Goal: Task Accomplishment & Management: Complete application form

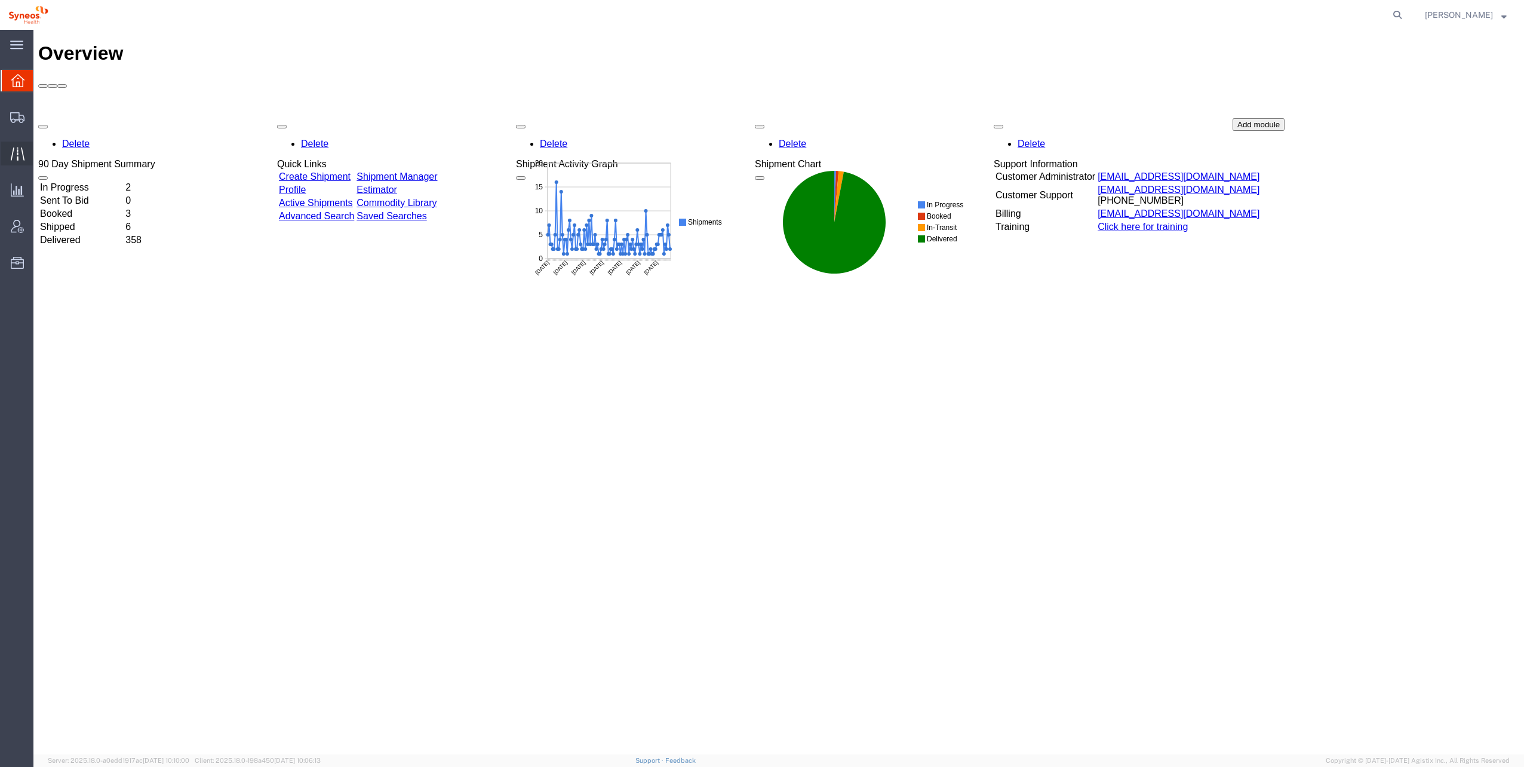
click at [41, 153] on span "Traffic" at bounding box center [37, 154] width 8 height 24
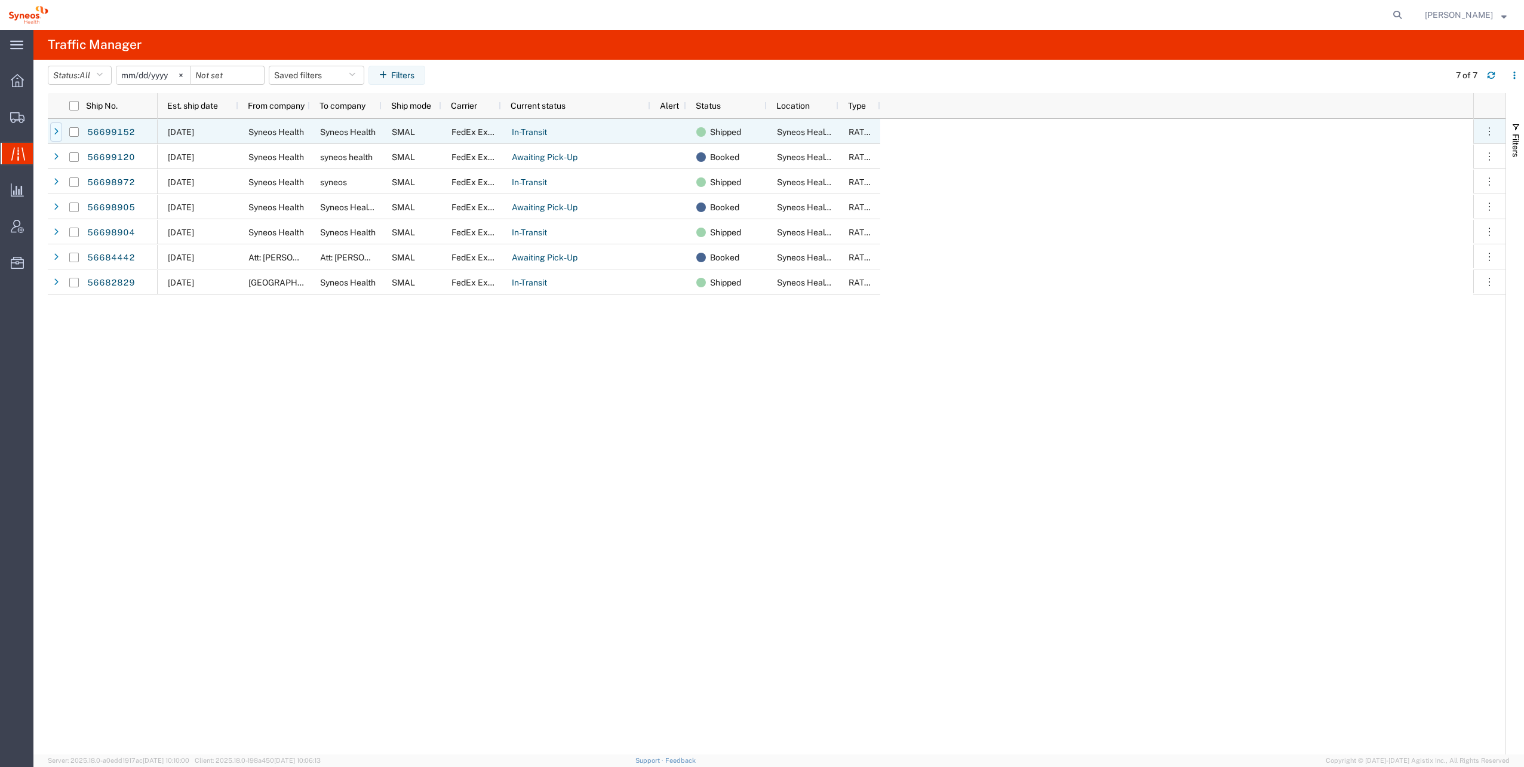
click at [54, 134] on icon at bounding box center [56, 132] width 5 height 8
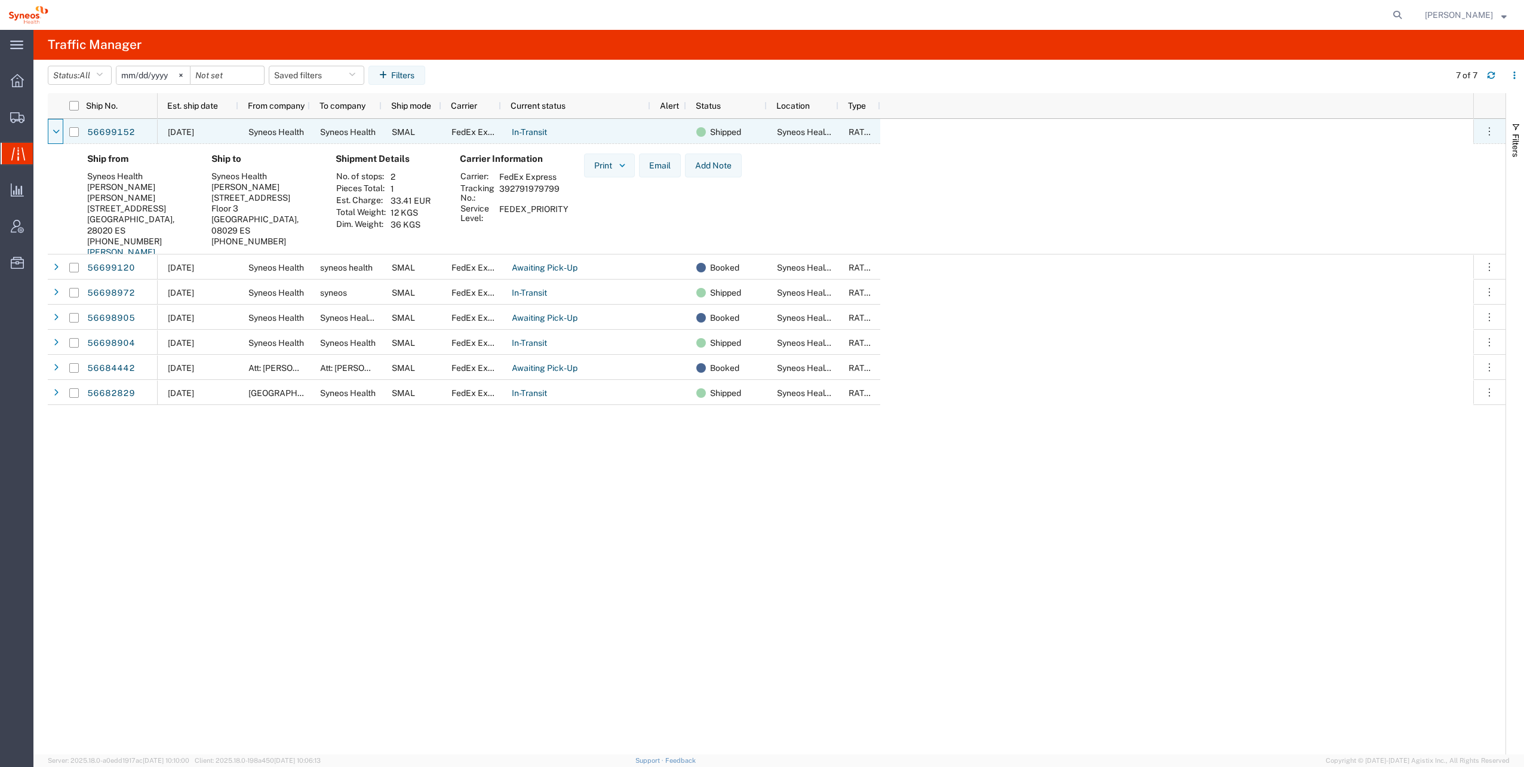
click at [53, 134] on icon at bounding box center [56, 132] width 7 height 8
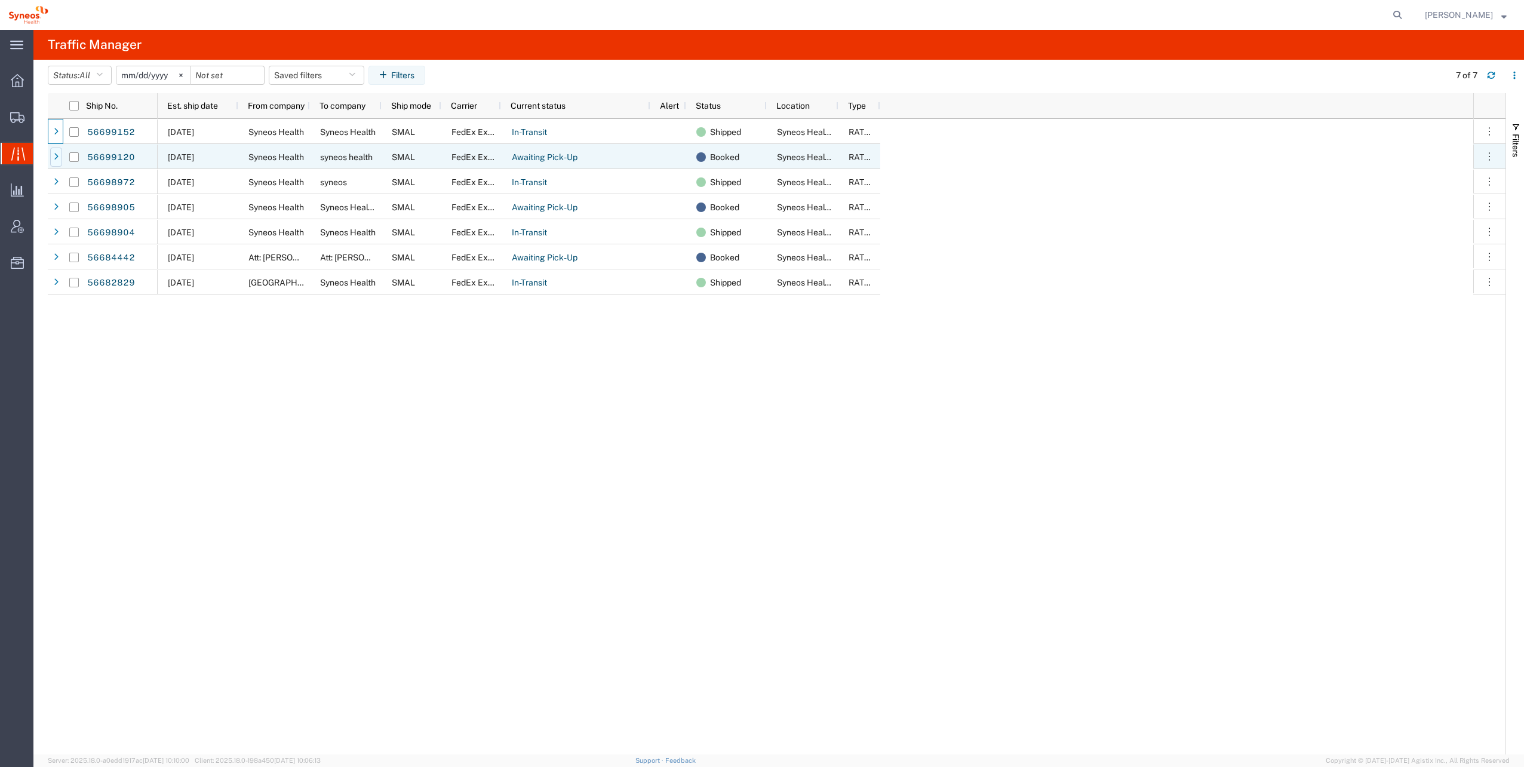
click at [56, 153] on icon at bounding box center [56, 157] width 5 height 8
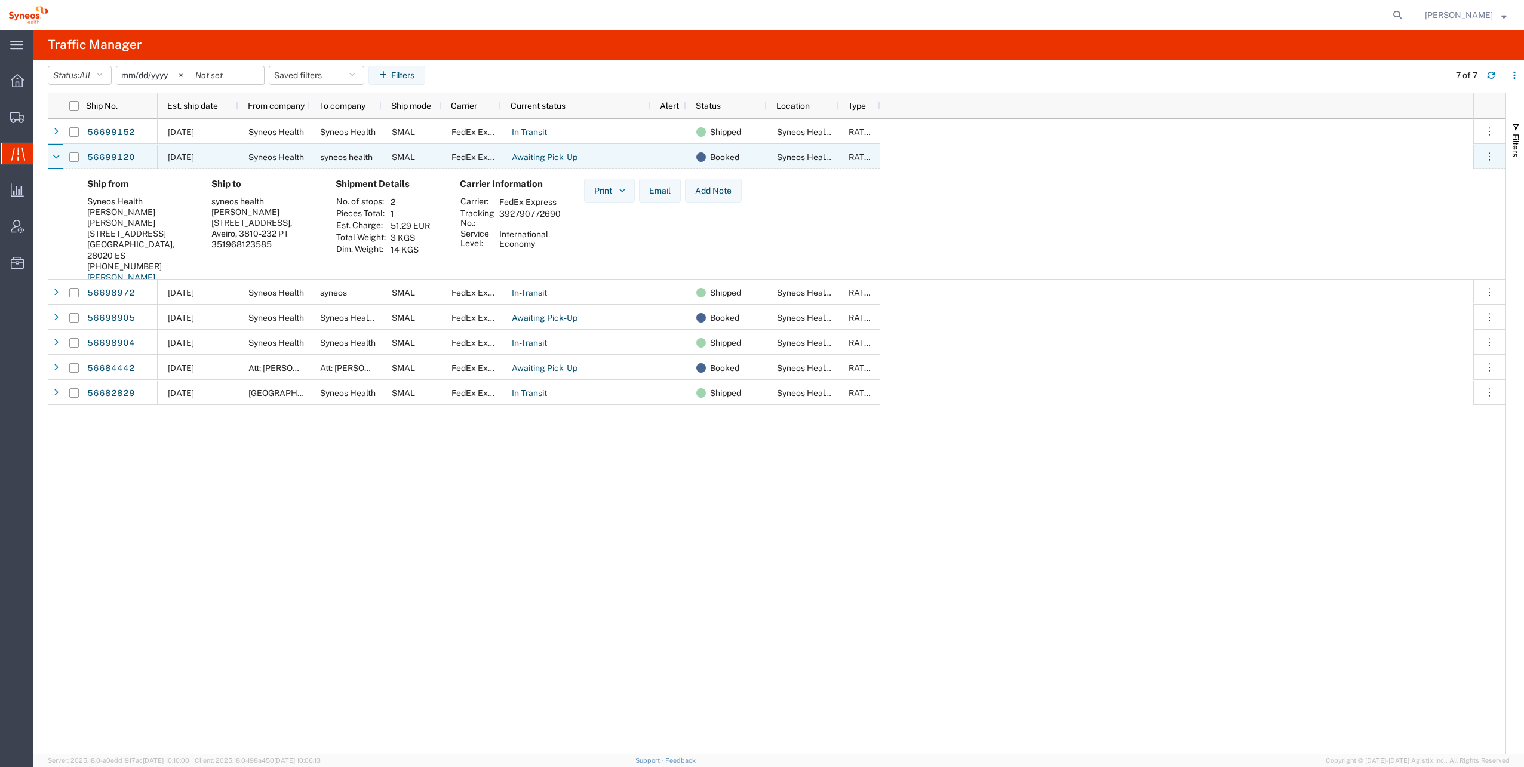
click at [56, 153] on icon at bounding box center [56, 157] width 7 height 8
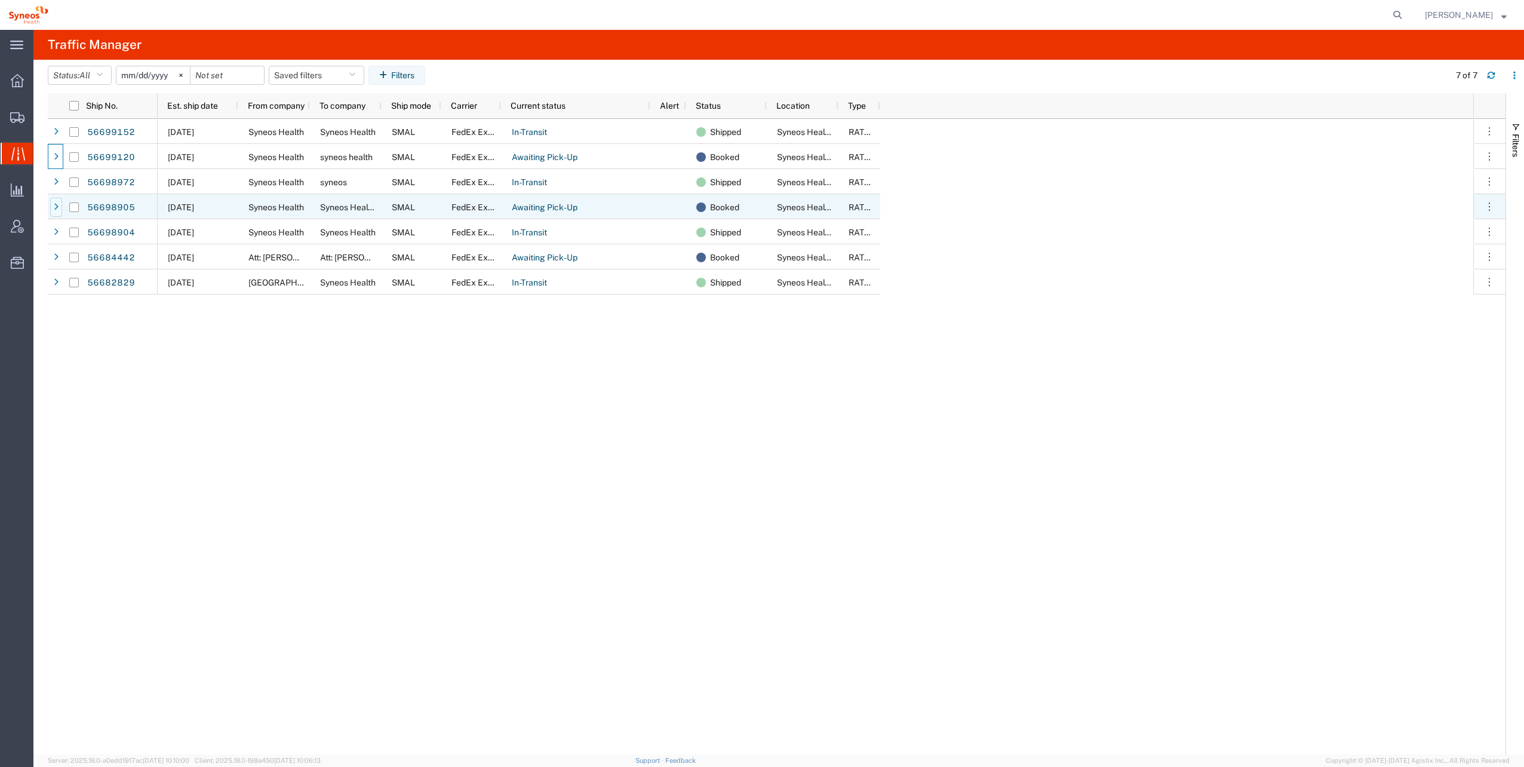
click at [56, 198] on div at bounding box center [56, 207] width 12 height 19
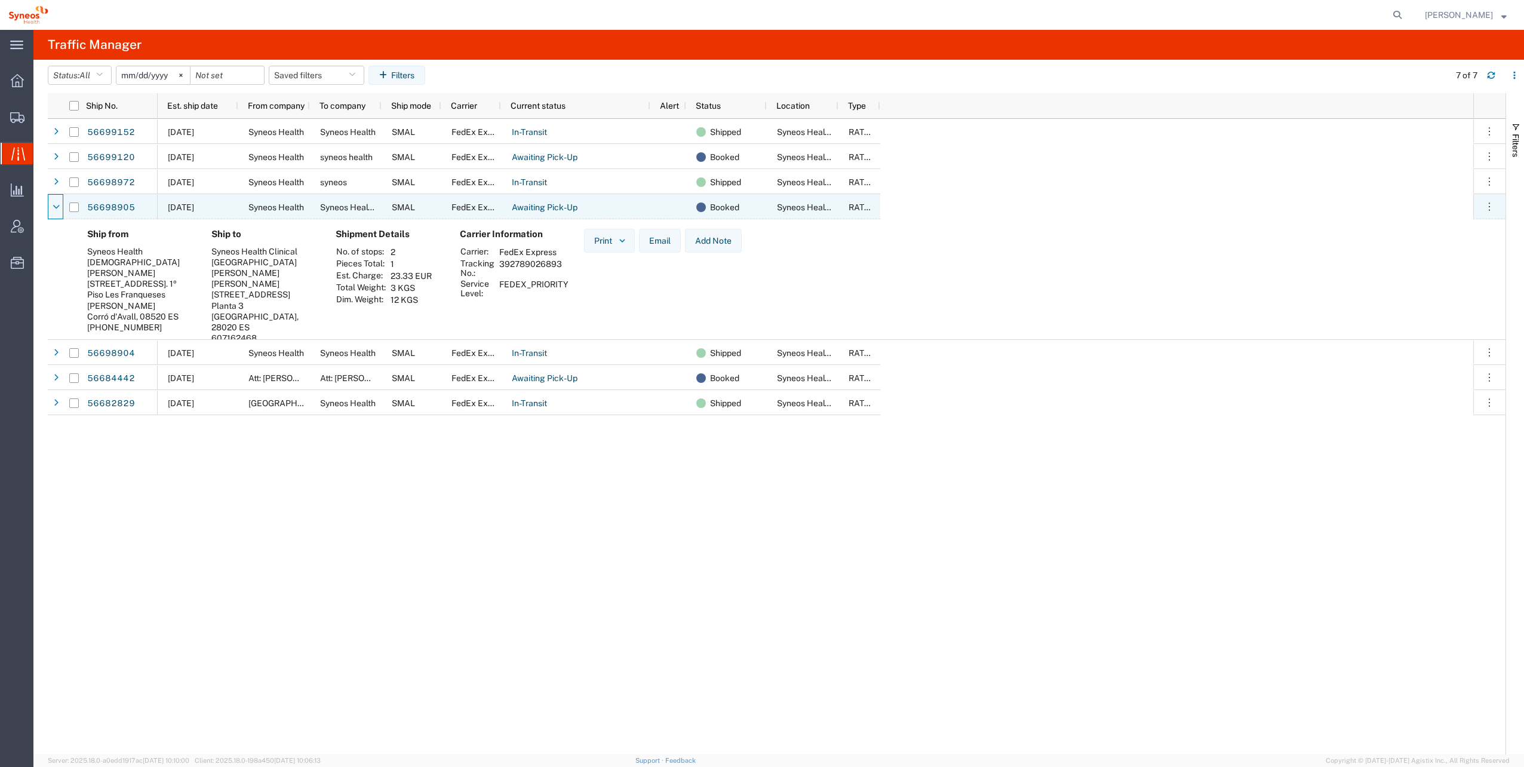
click at [56, 198] on div at bounding box center [56, 207] width 12 height 19
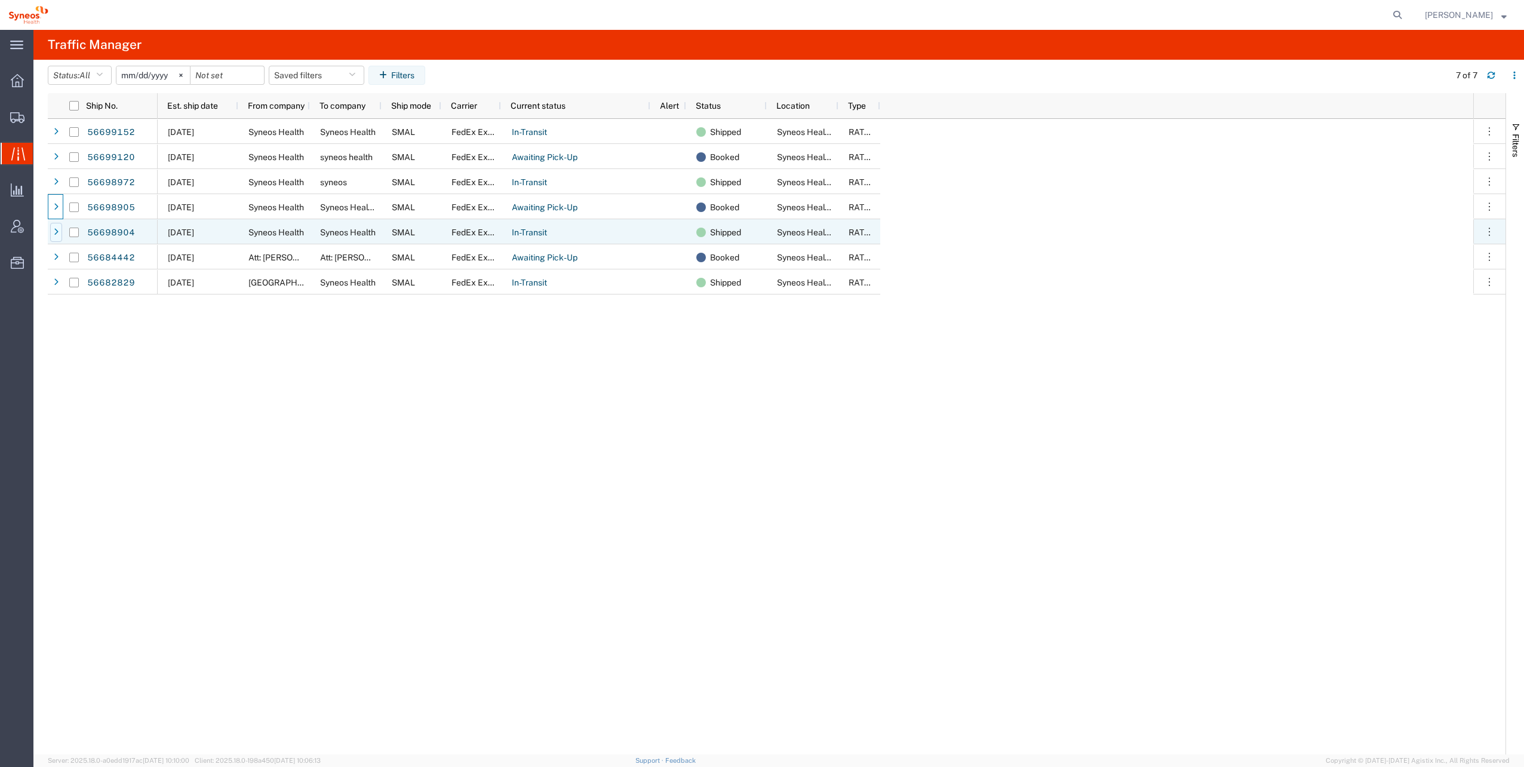
click at [57, 233] on icon at bounding box center [56, 232] width 5 height 8
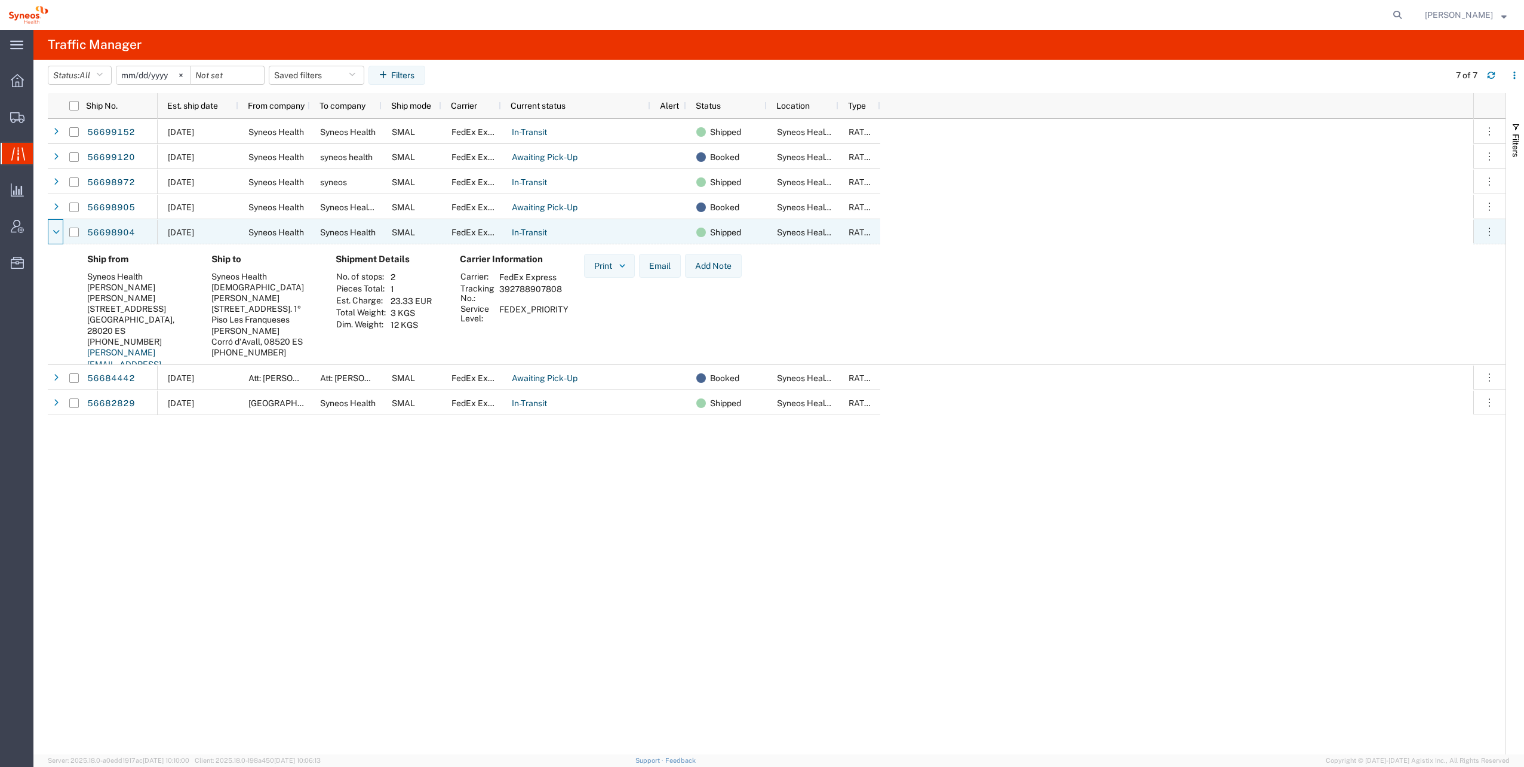
click at [57, 233] on icon at bounding box center [56, 232] width 7 height 8
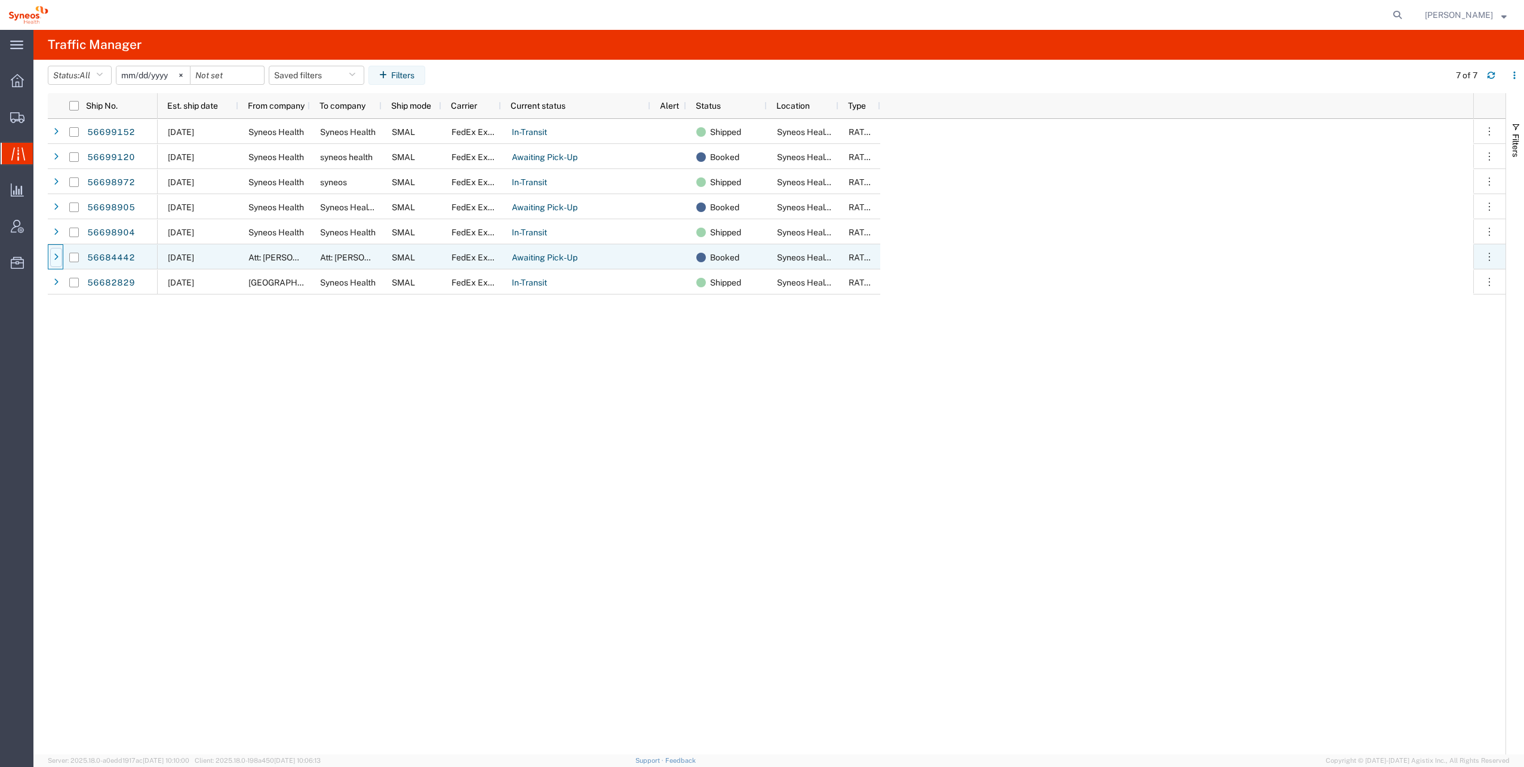
click at [55, 257] on icon at bounding box center [56, 257] width 5 height 8
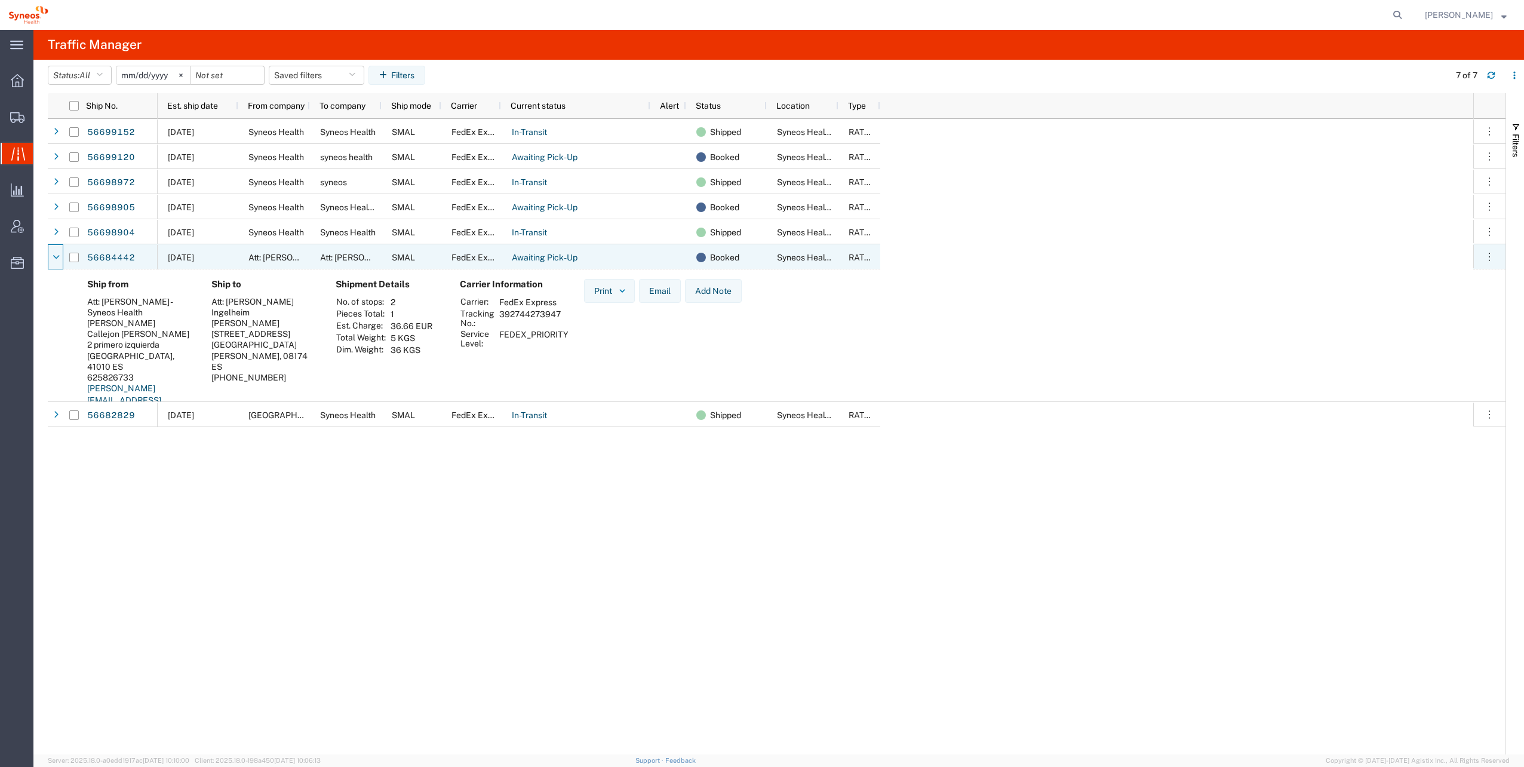
click at [55, 257] on icon at bounding box center [56, 257] width 7 height 8
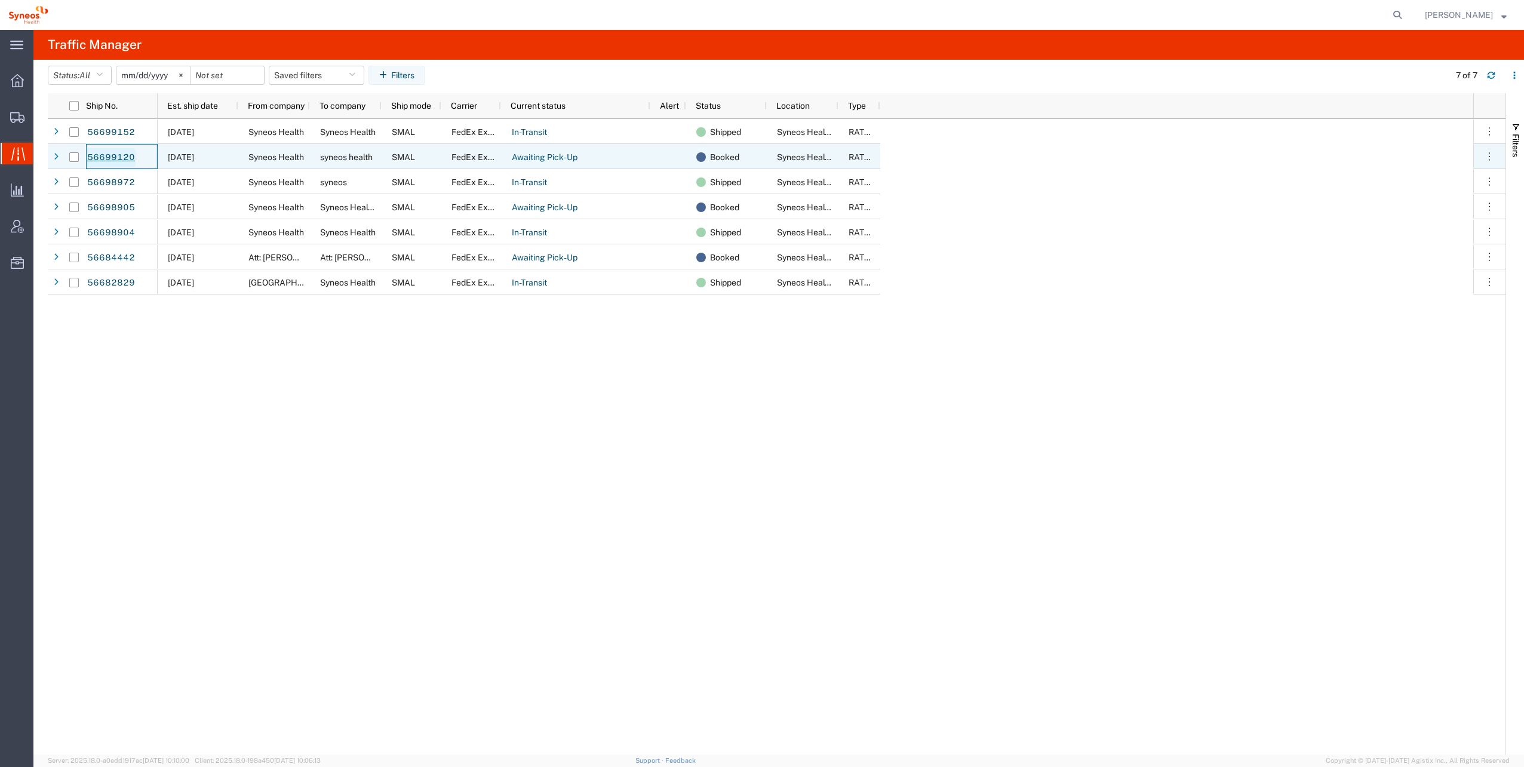
click at [119, 155] on link "56699120" at bounding box center [111, 157] width 49 height 19
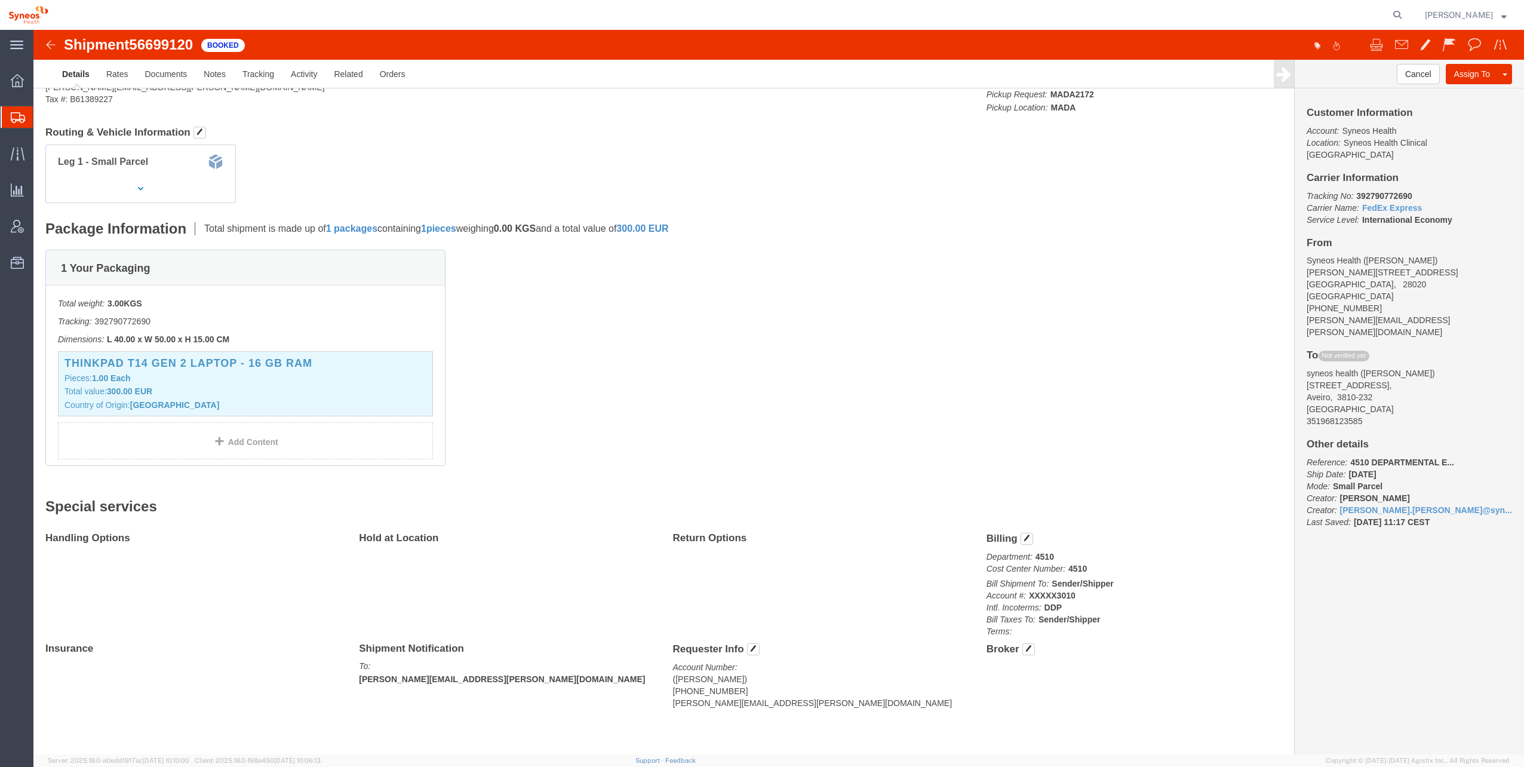
scroll to position [131, 0]
click link "Clone Shipment"
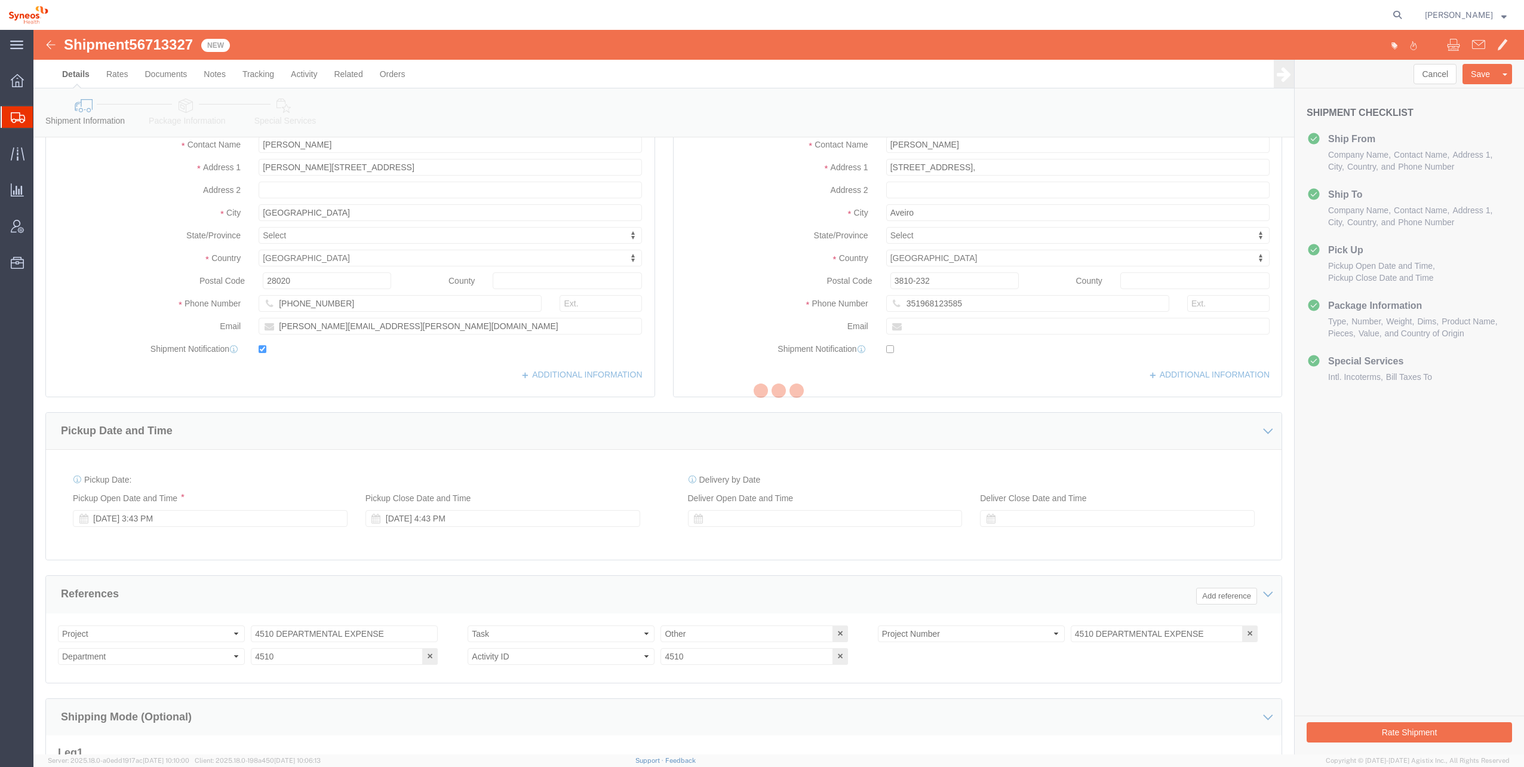
select select "48900"
select select
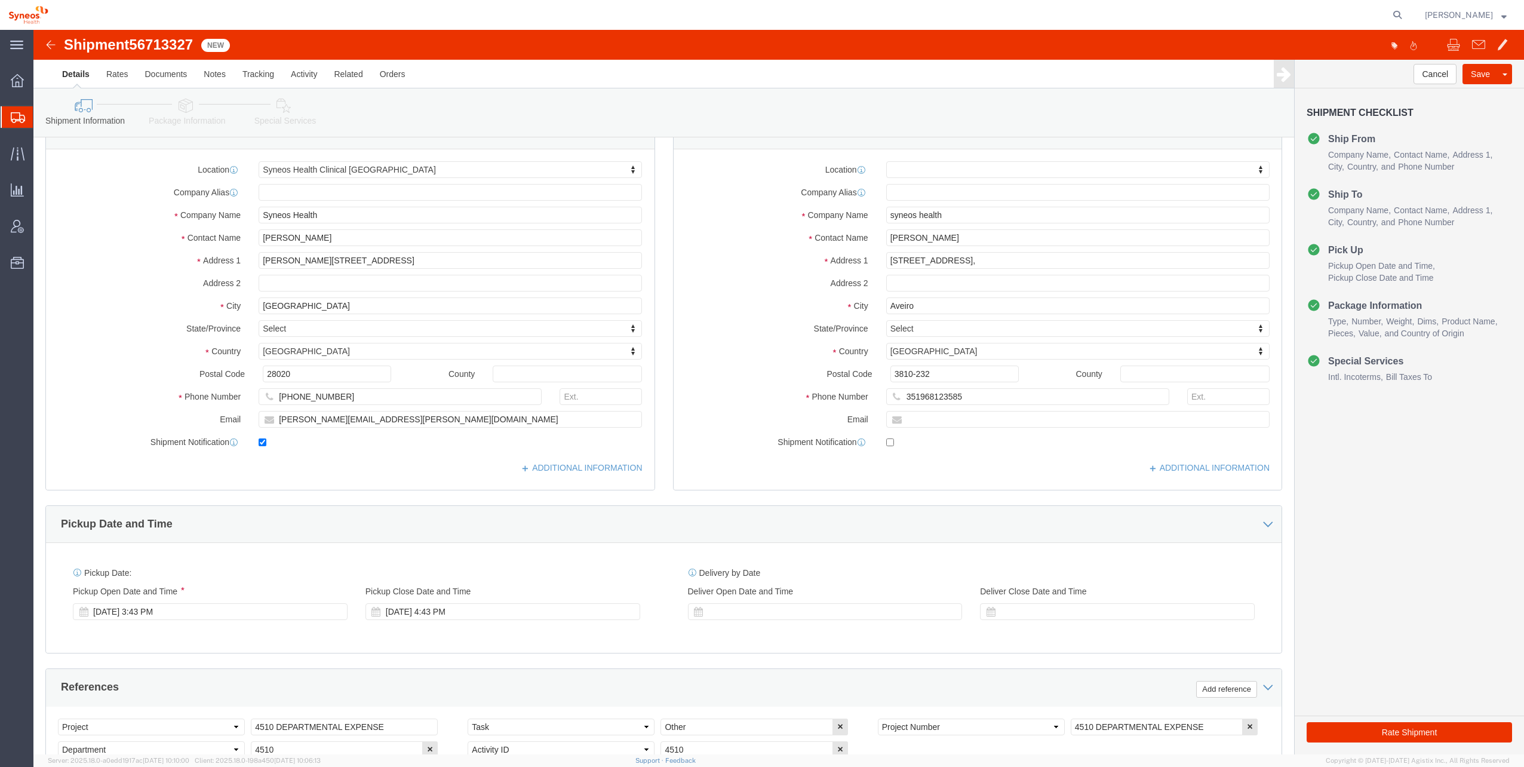
scroll to position [0, 0]
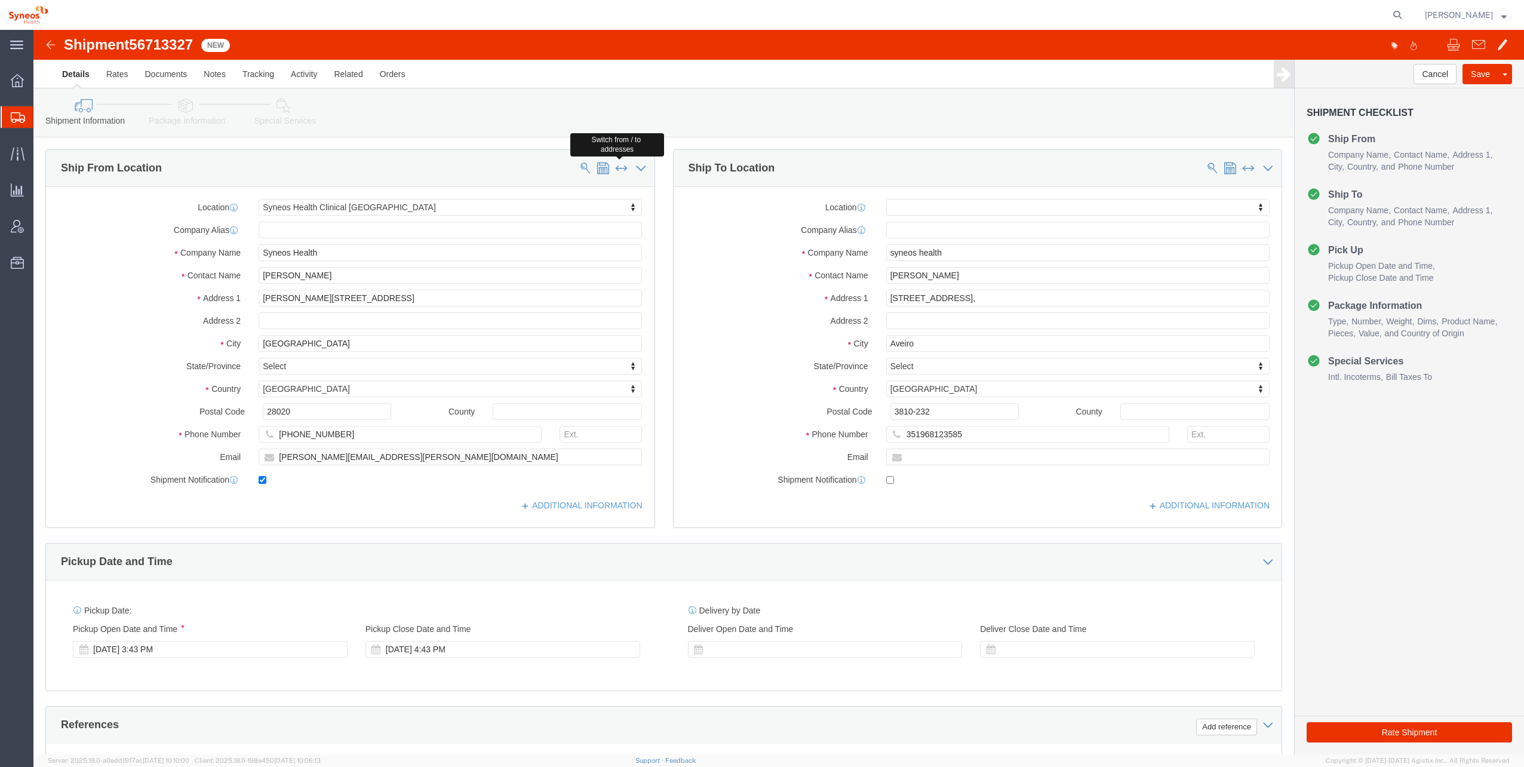
click span
select select
type input "syneos health"
type input "[PERSON_NAME]"
type input "[STREET_ADDRESS],"
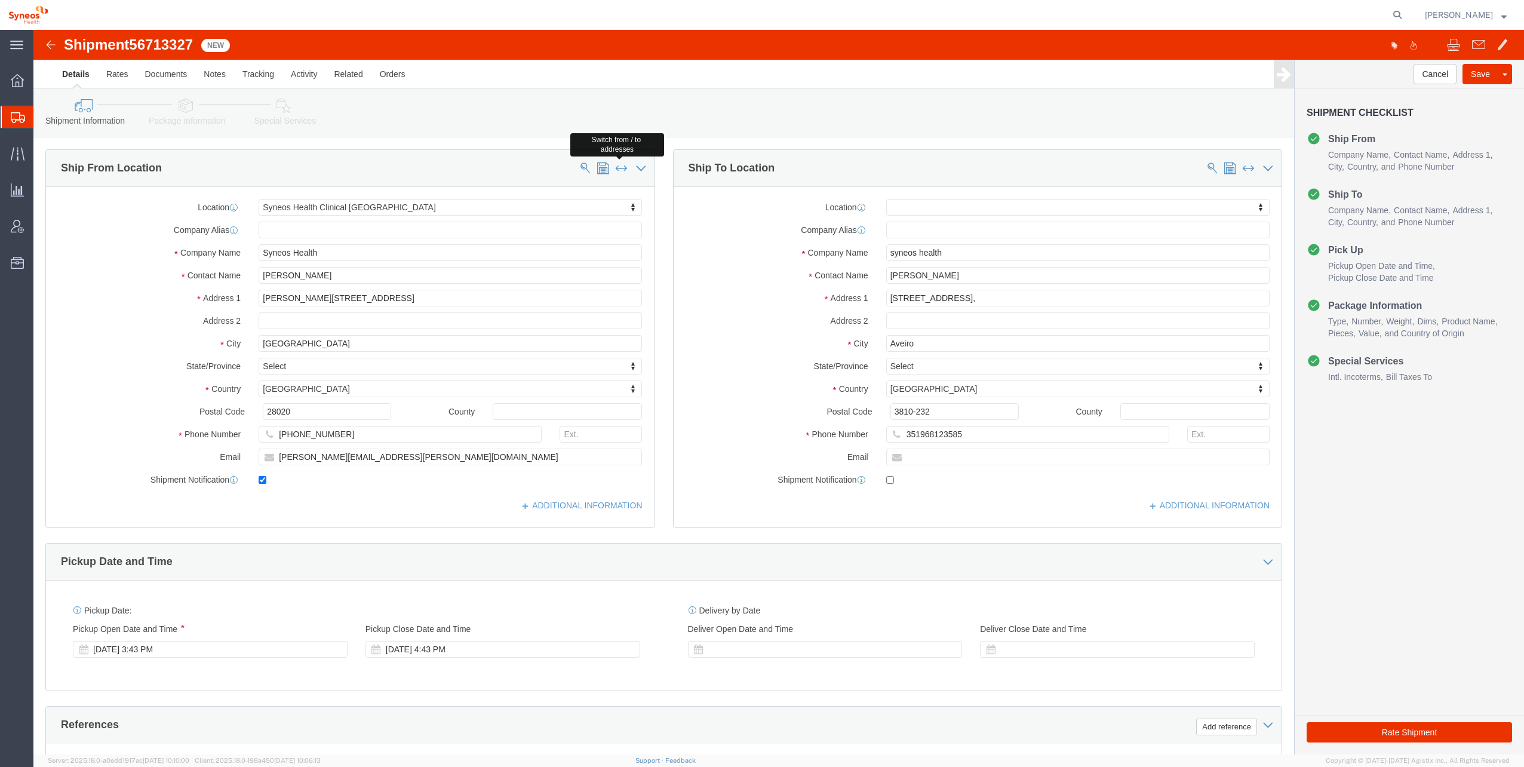
type input "Aveiro"
select select "PT"
type input "3810-232"
type input "351968123585"
select select
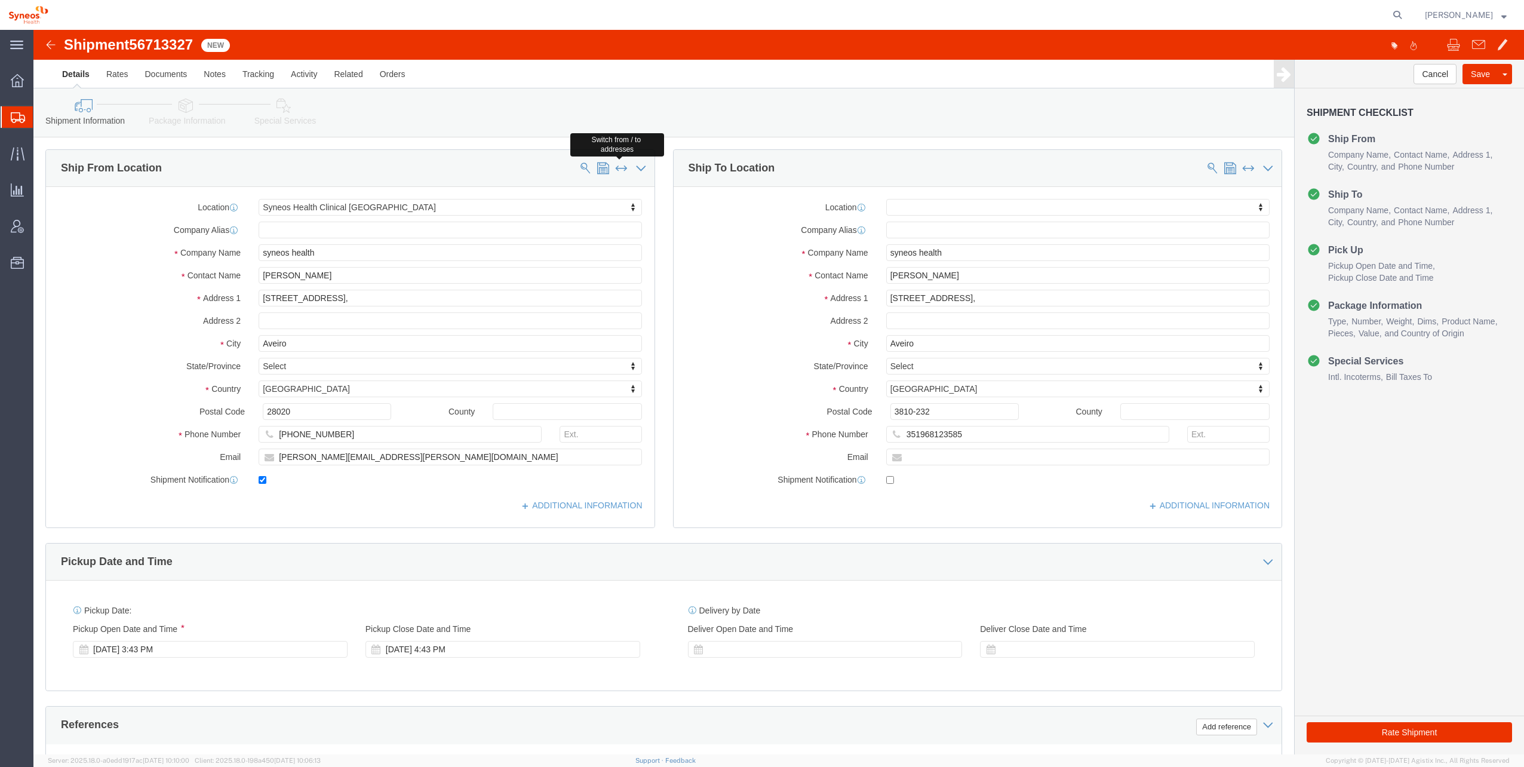
type input "Syneos Health"
type input "[PERSON_NAME]"
type input "[PERSON_NAME][STREET_ADDRESS]"
type input "[GEOGRAPHIC_DATA]"
select select "ES"
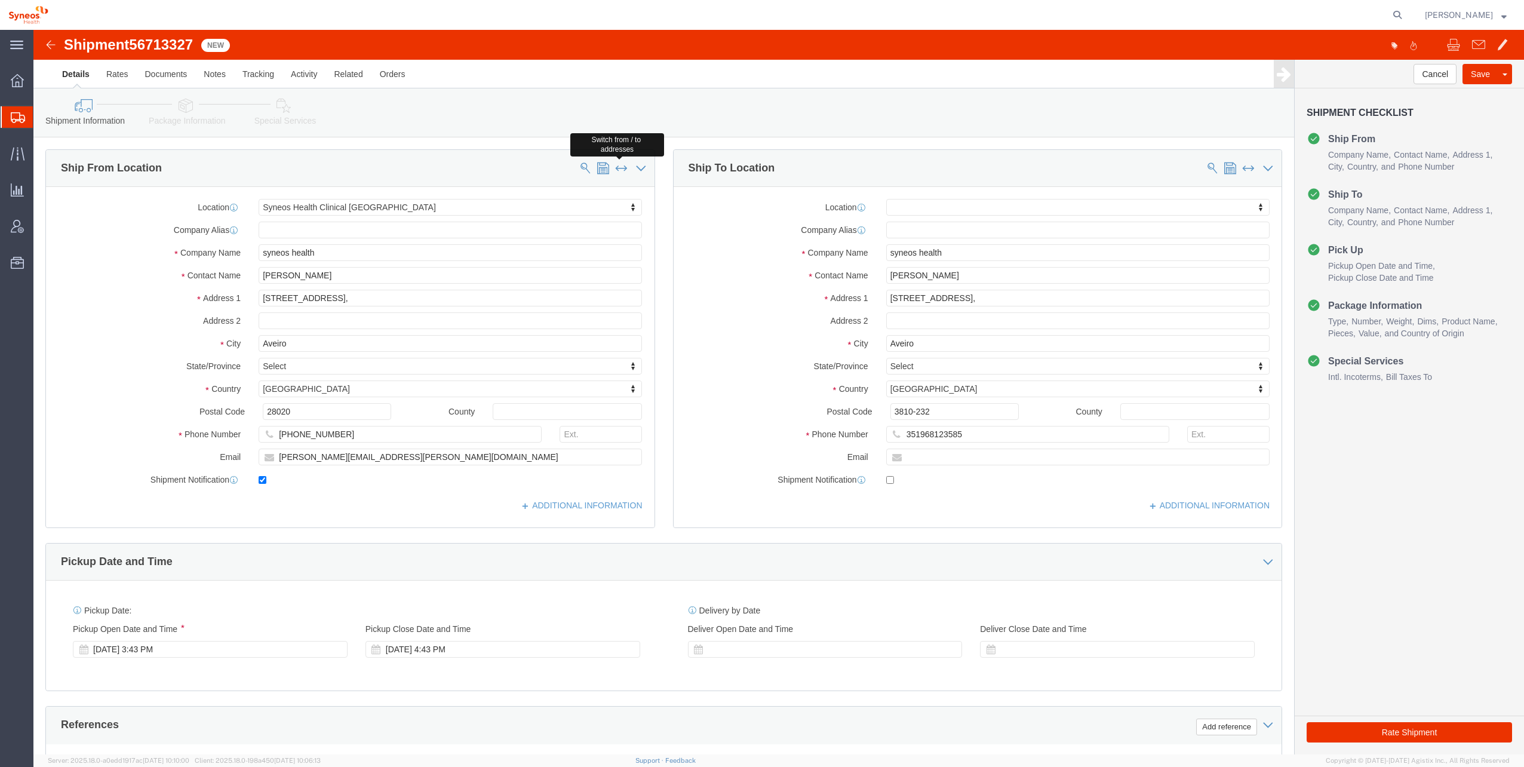
type input "28020"
type input "[PHONE_NUMBER]"
type input "[PERSON_NAME][EMAIL_ADDRESS][PERSON_NAME][DOMAIN_NAME]"
checkbox input "false"
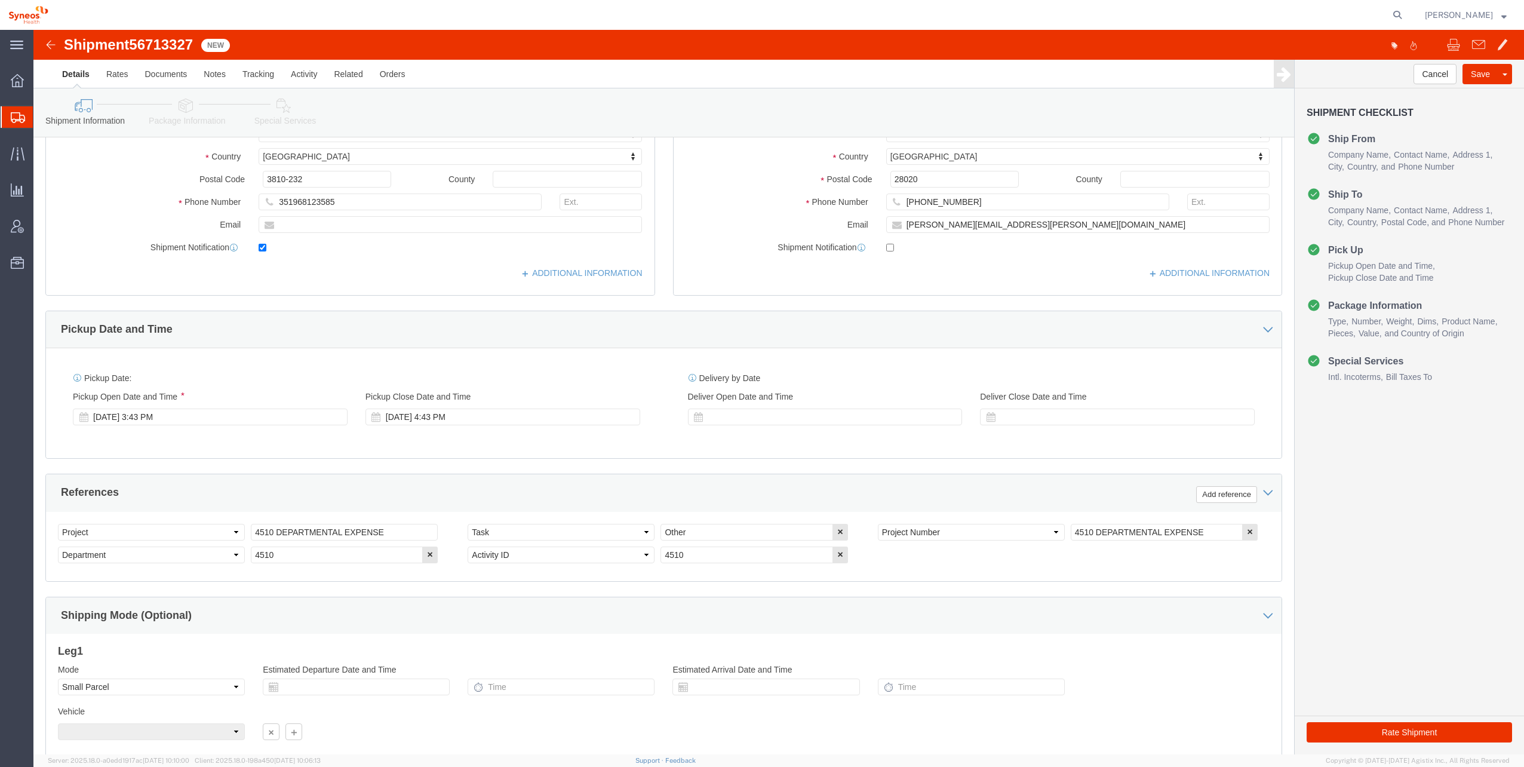
scroll to position [299, 0]
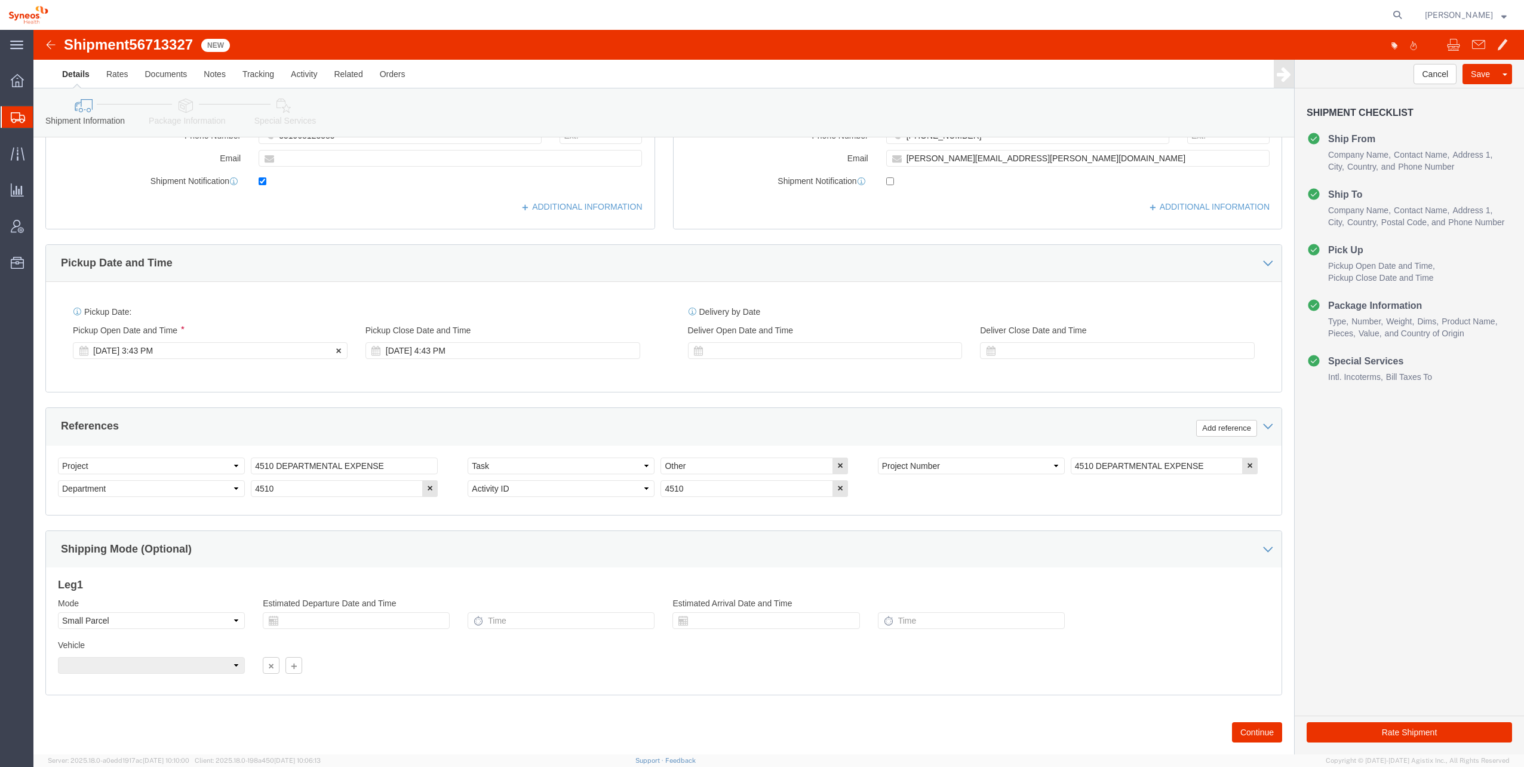
click div "[DATE] 3:43 PM"
click input "3:43 PM"
type input "10:00 AM"
click button "Apply"
click div "[DATE] 11:00 AM"
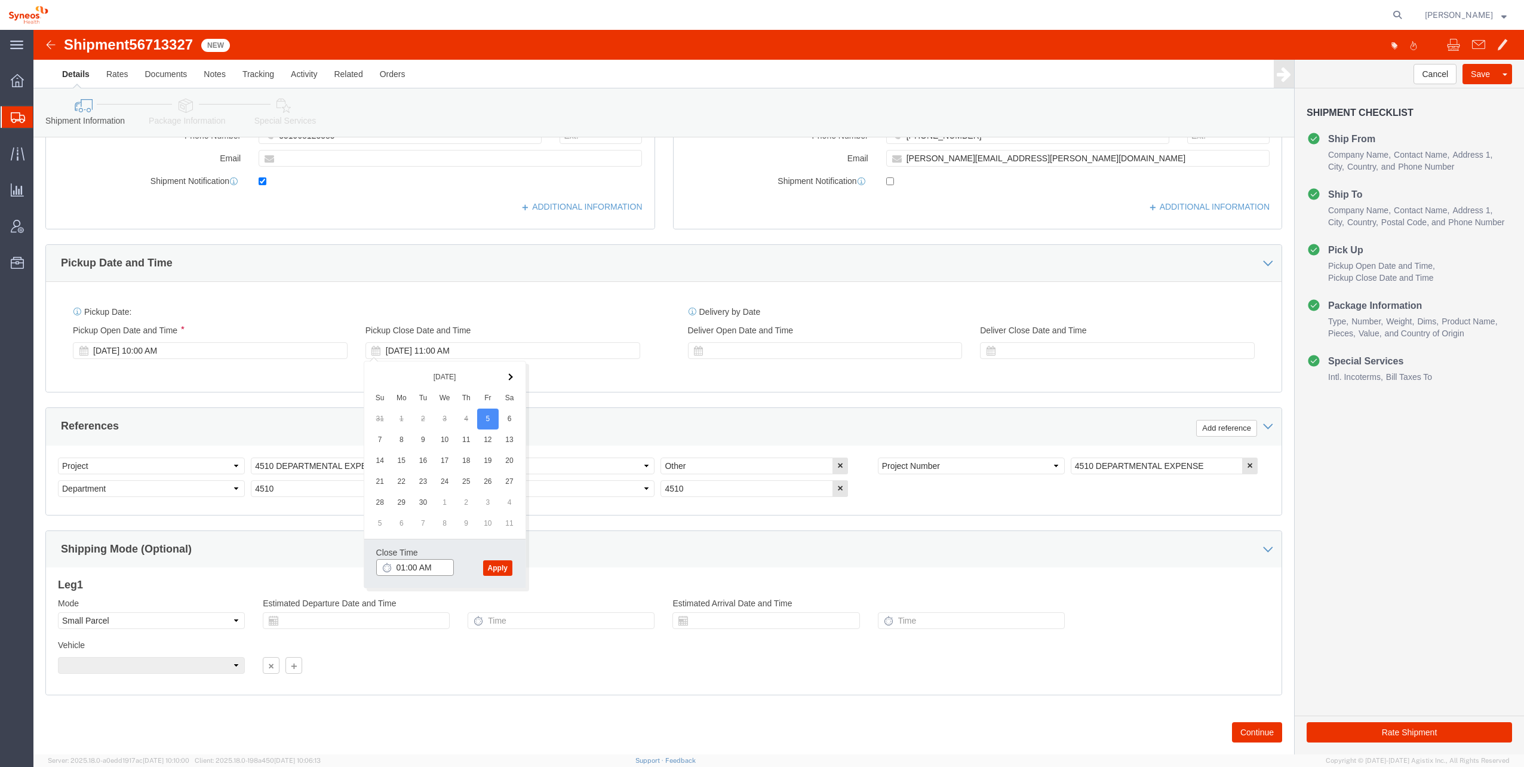
click input "01:00 AM"
type input "01:00 PM"
click button "Apply"
click button "Rate Shipment"
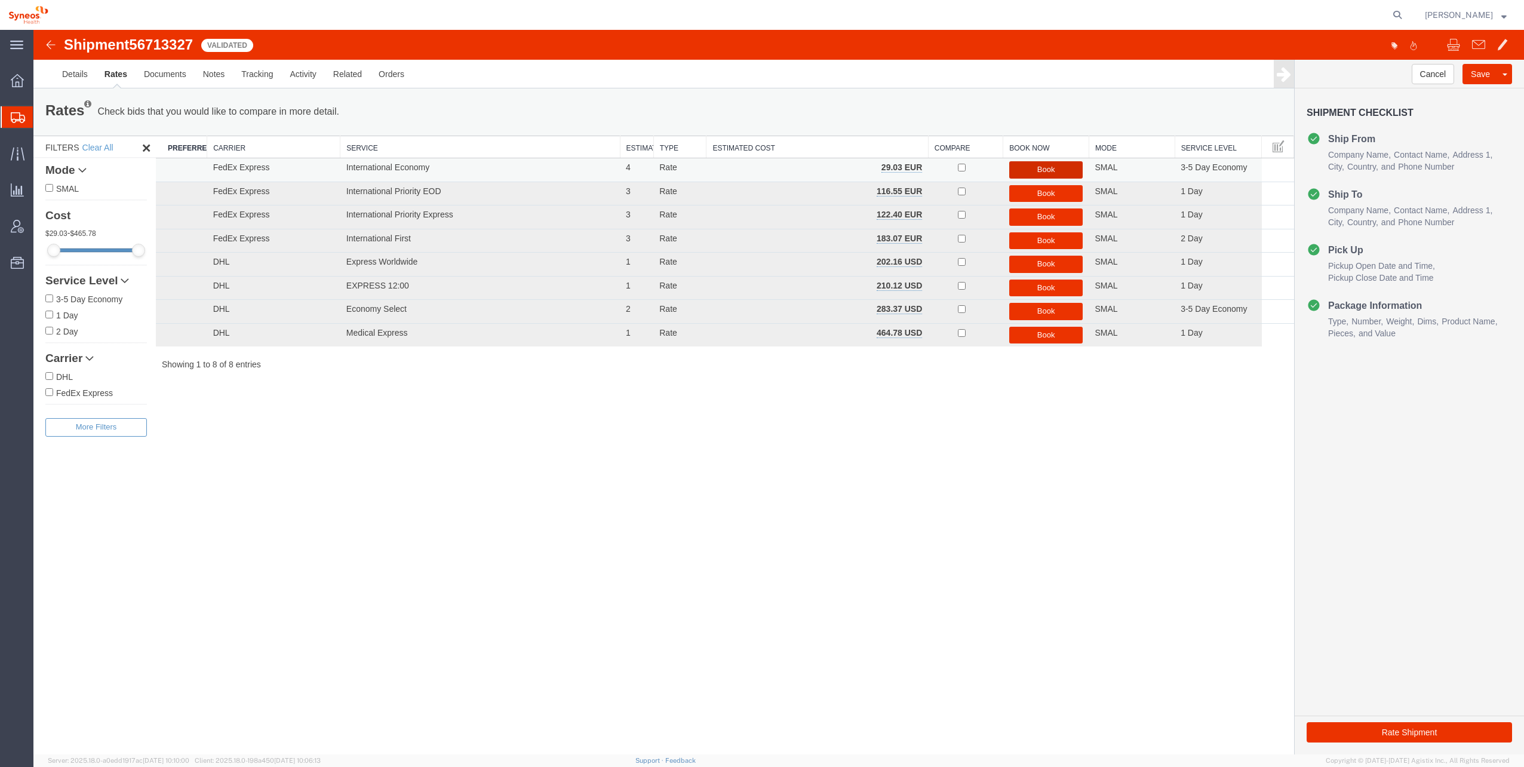
click at [1050, 166] on button "Book" at bounding box center [1046, 169] width 74 height 17
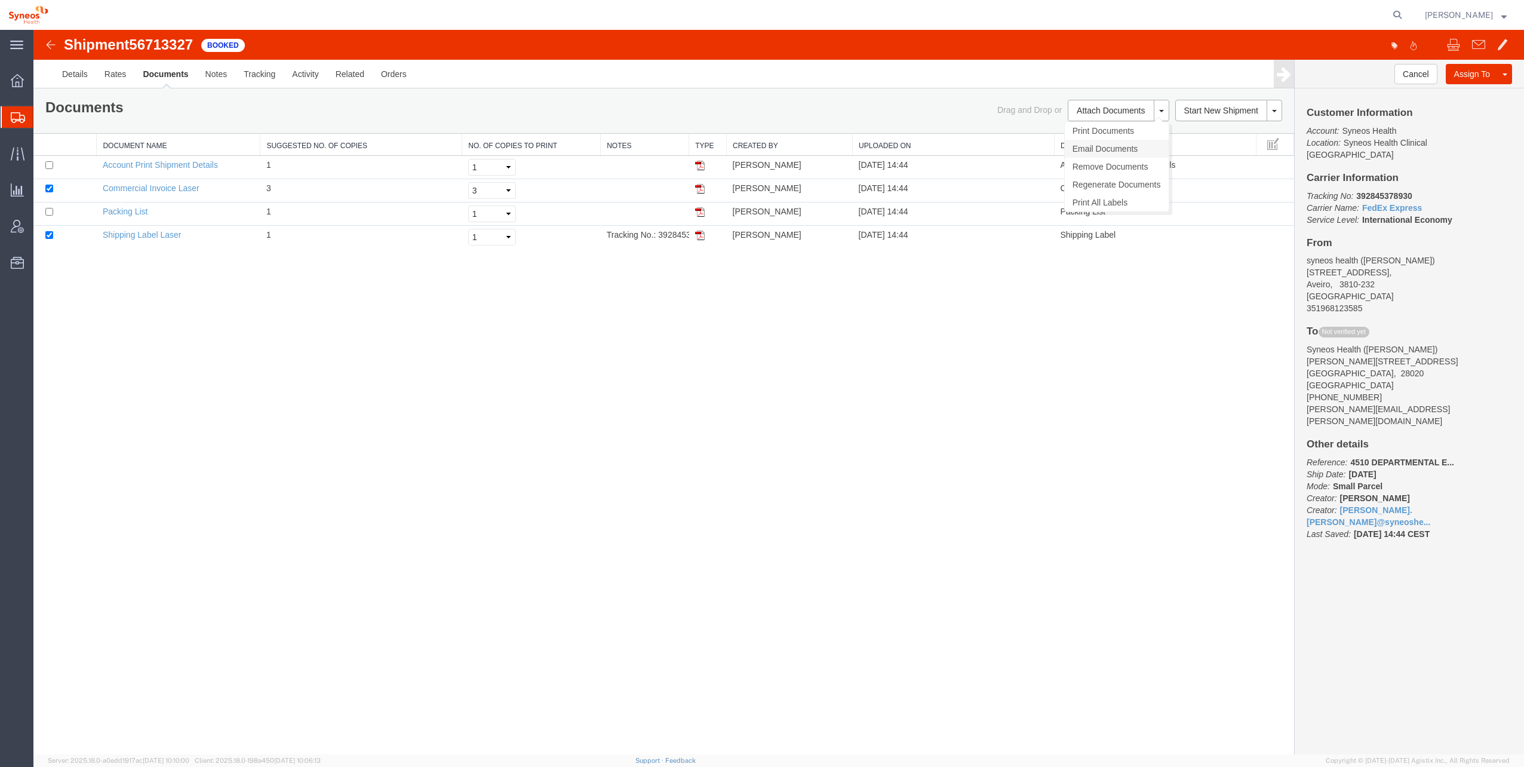
click at [1125, 146] on link "Email Documents" at bounding box center [1117, 149] width 104 height 18
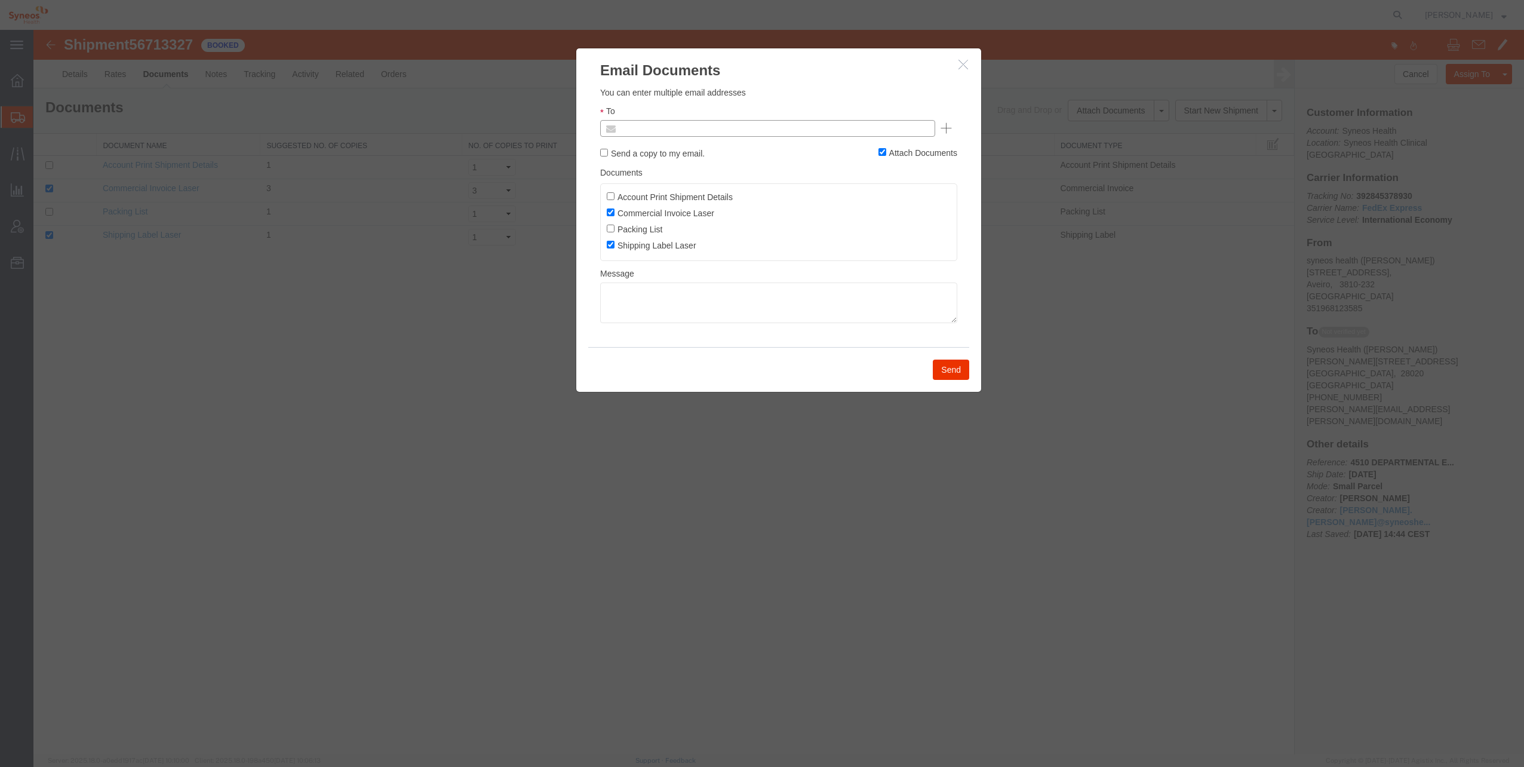
click at [669, 127] on input "text" at bounding box center [687, 129] width 140 height 16
type input "[PERSON_NAME][EMAIL_ADDRESS][PERSON_NAME][DOMAIN_NAME]"
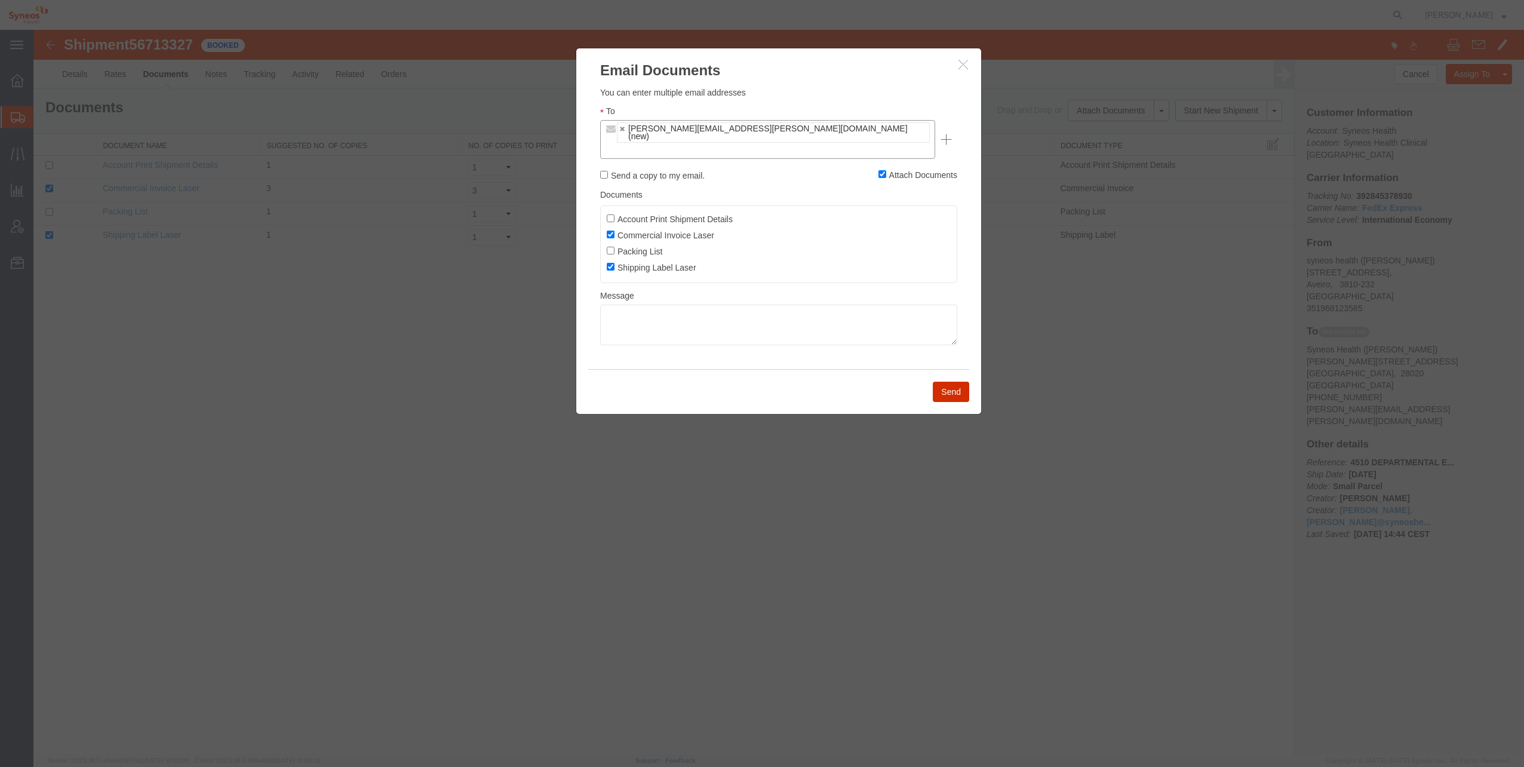
click at [959, 382] on button "Send" at bounding box center [951, 392] width 36 height 20
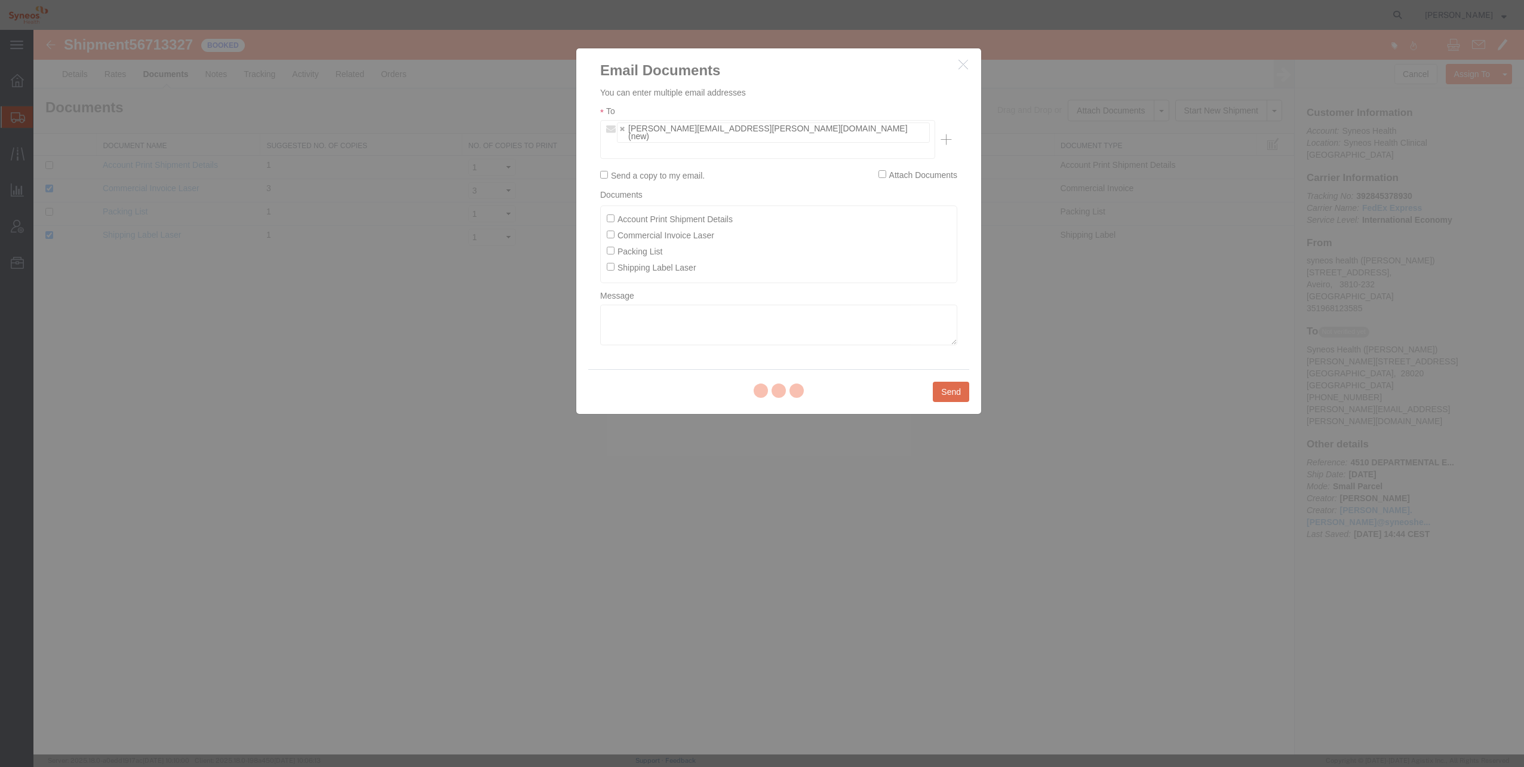
checkbox input "false"
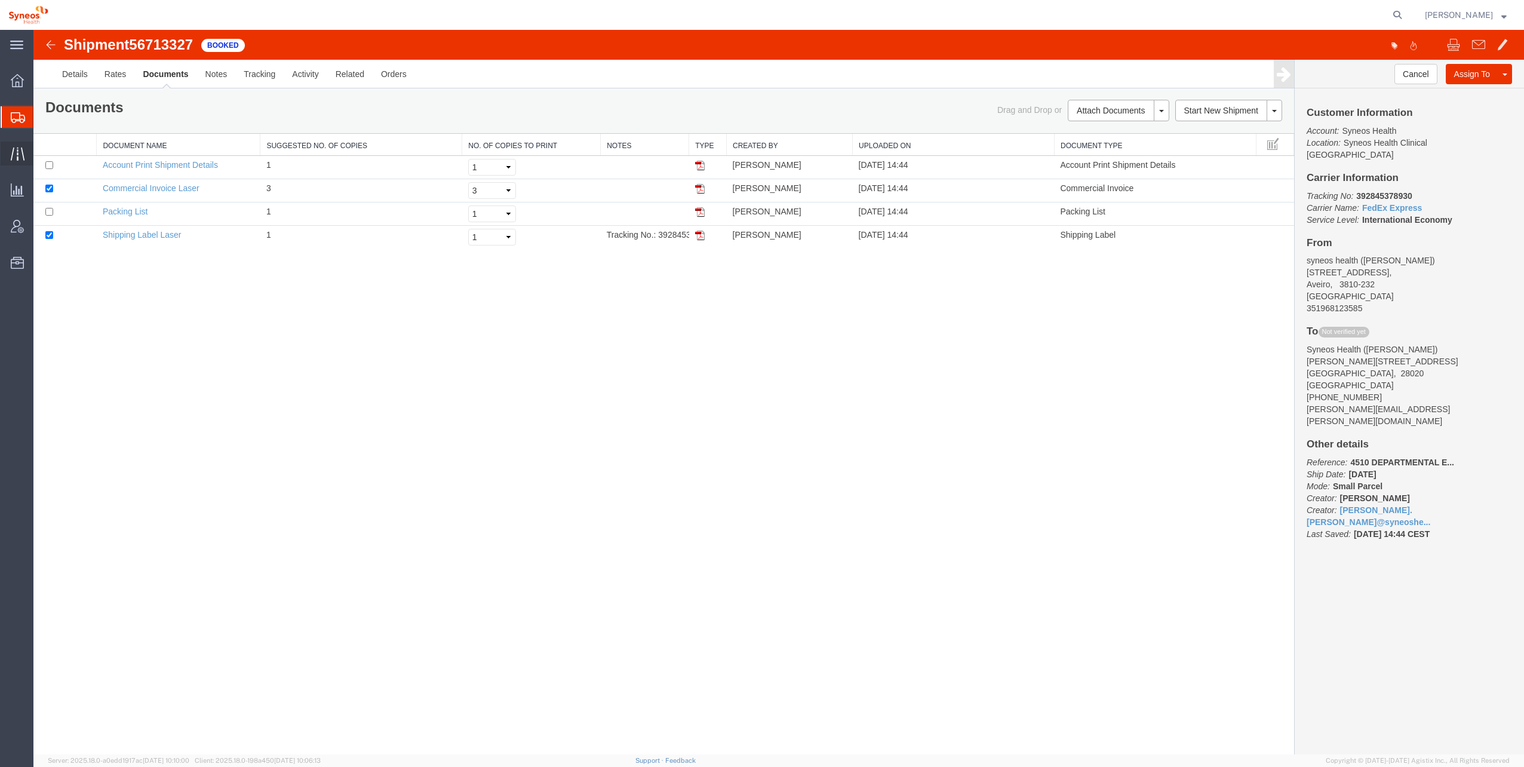
click at [41, 155] on span "Traffic" at bounding box center [37, 154] width 8 height 24
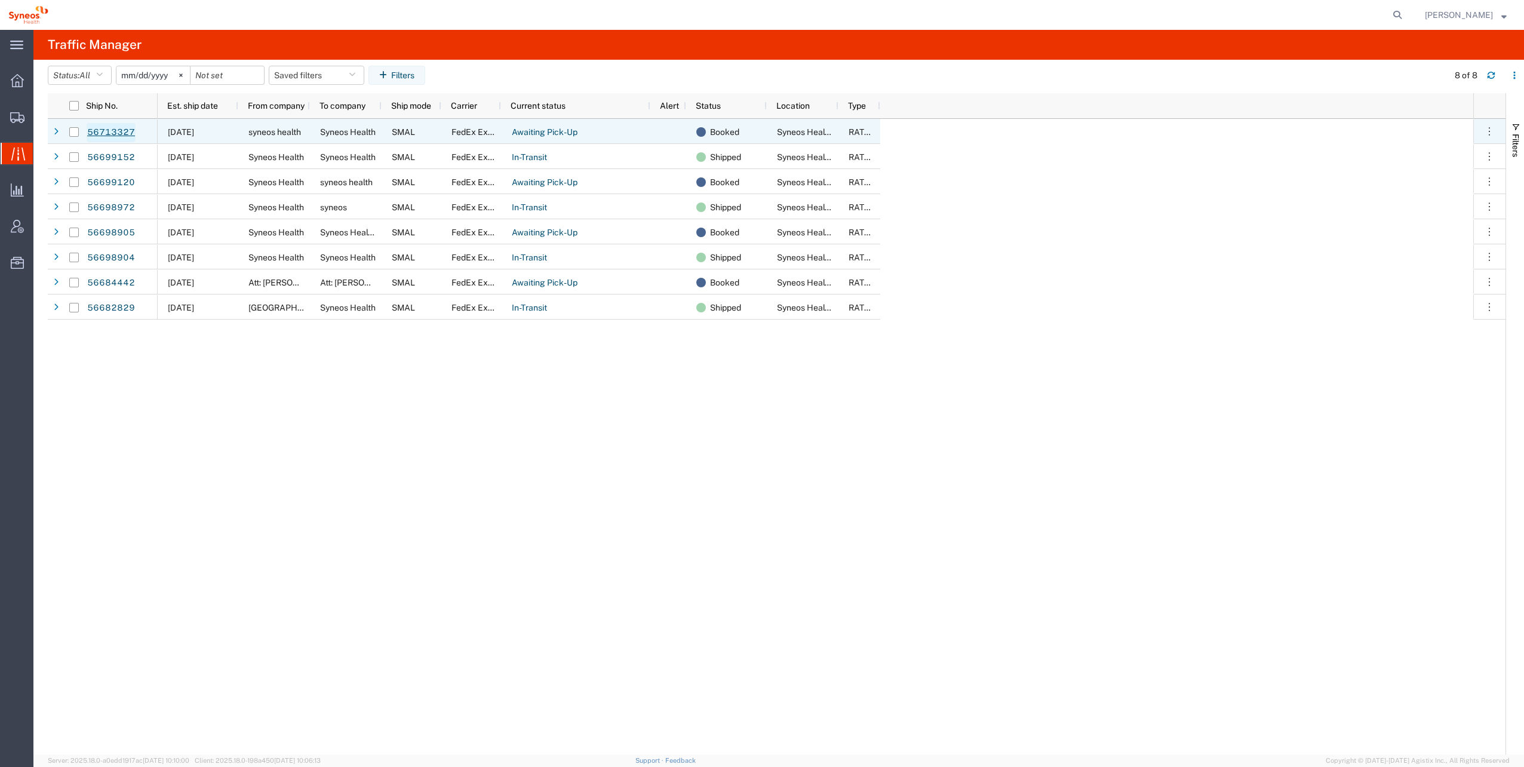
click at [112, 129] on link "56713327" at bounding box center [111, 132] width 49 height 19
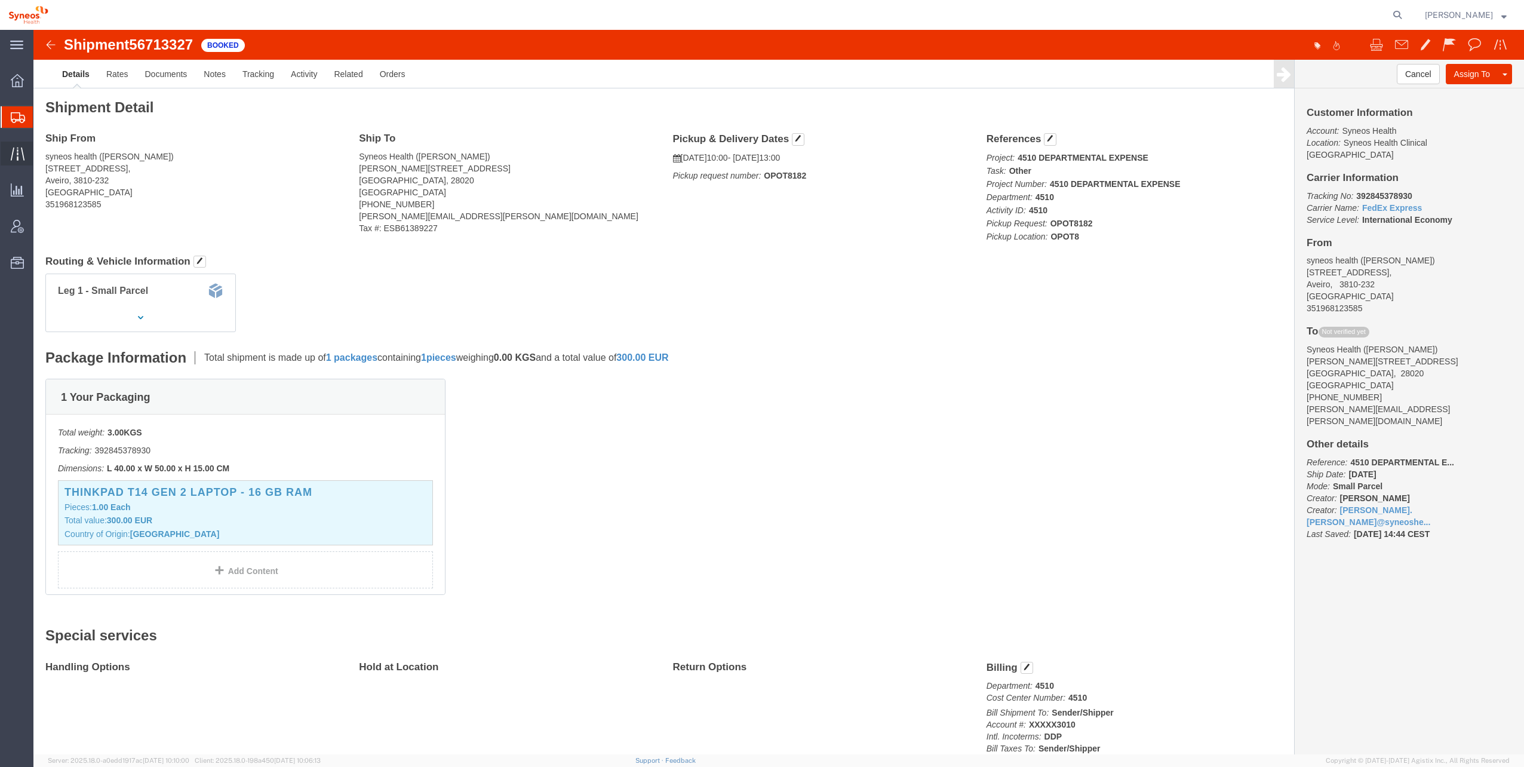
click at [41, 155] on span "Traffic" at bounding box center [37, 154] width 8 height 24
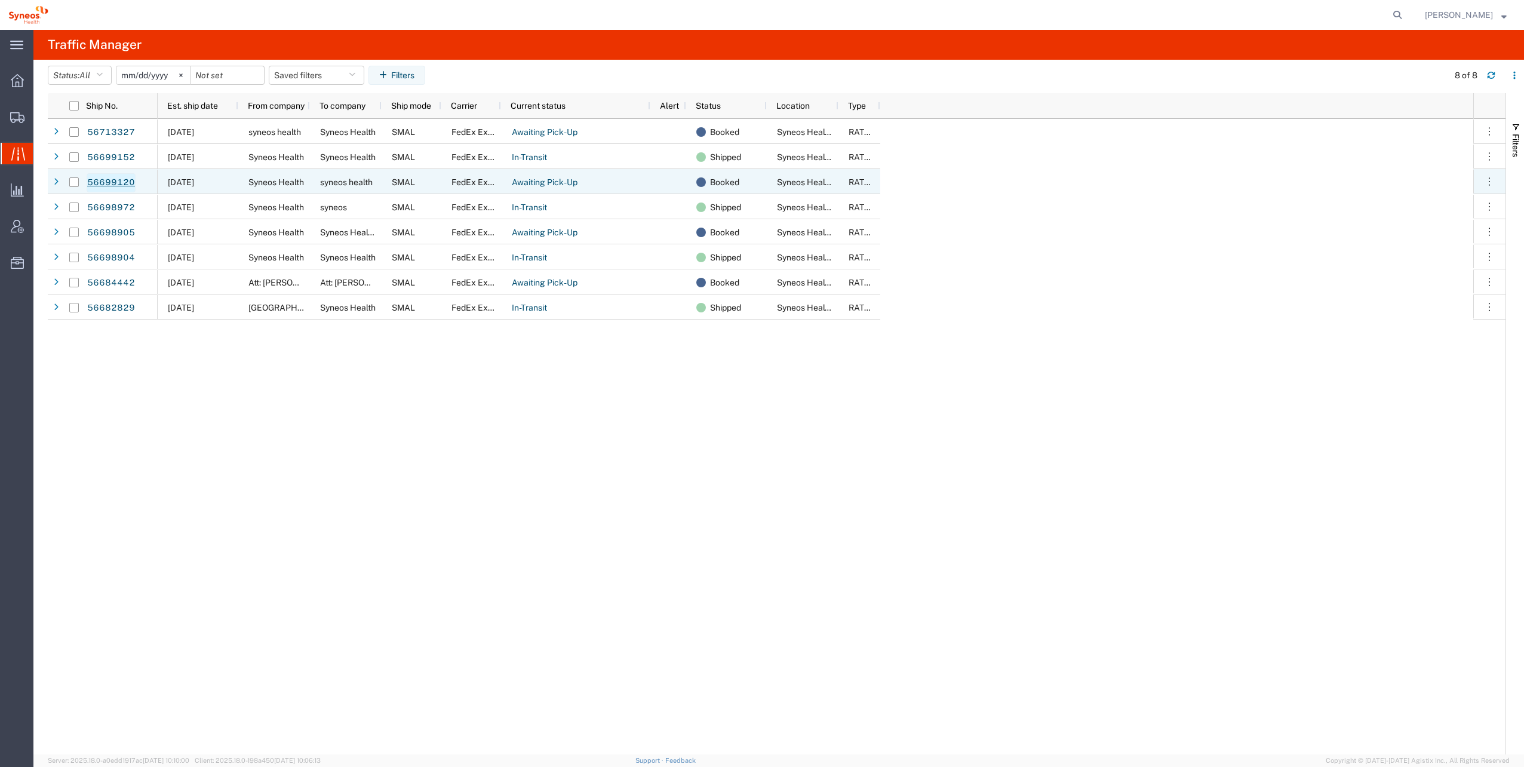
click at [118, 180] on link "56699120" at bounding box center [111, 182] width 49 height 19
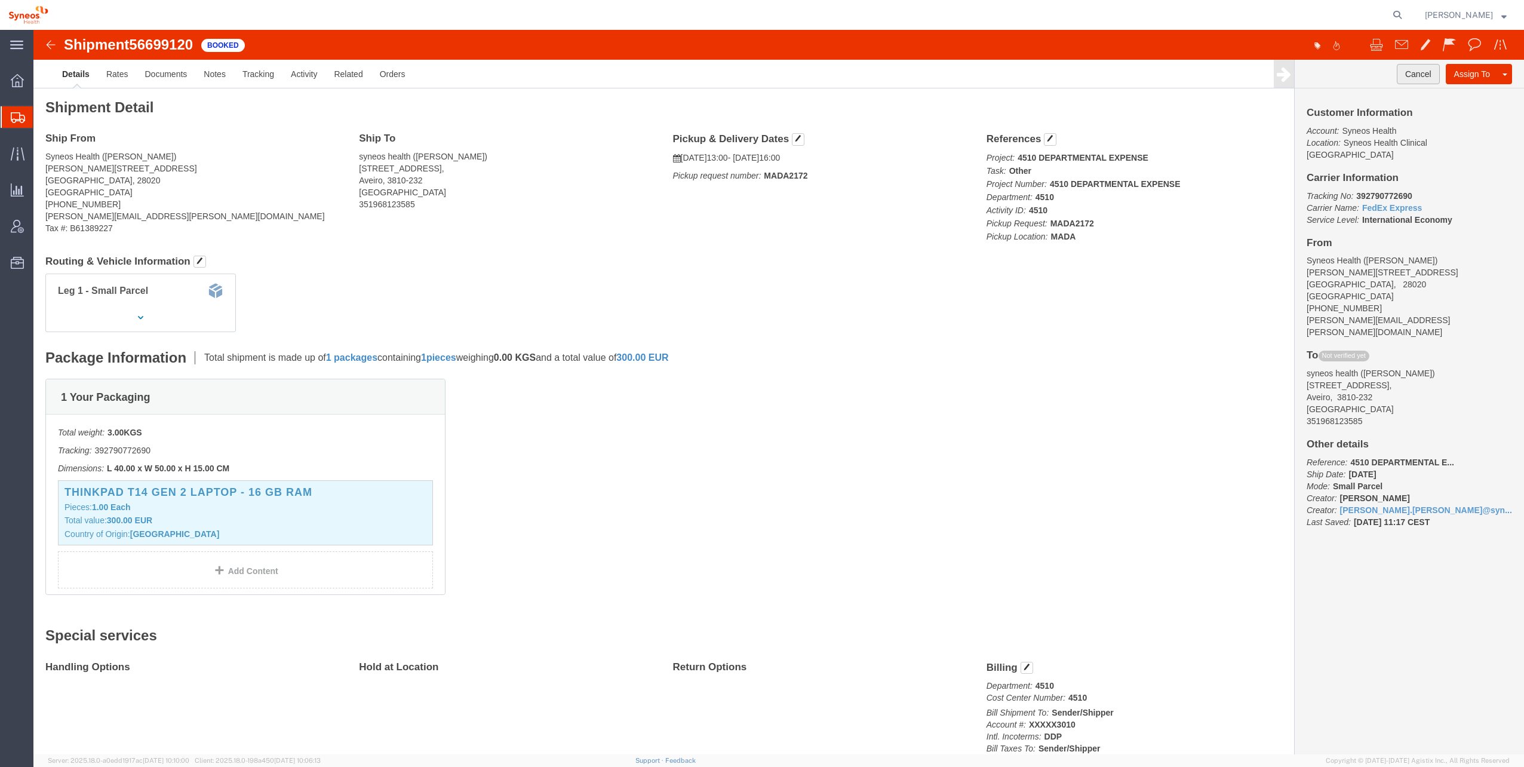
click button "Cancel"
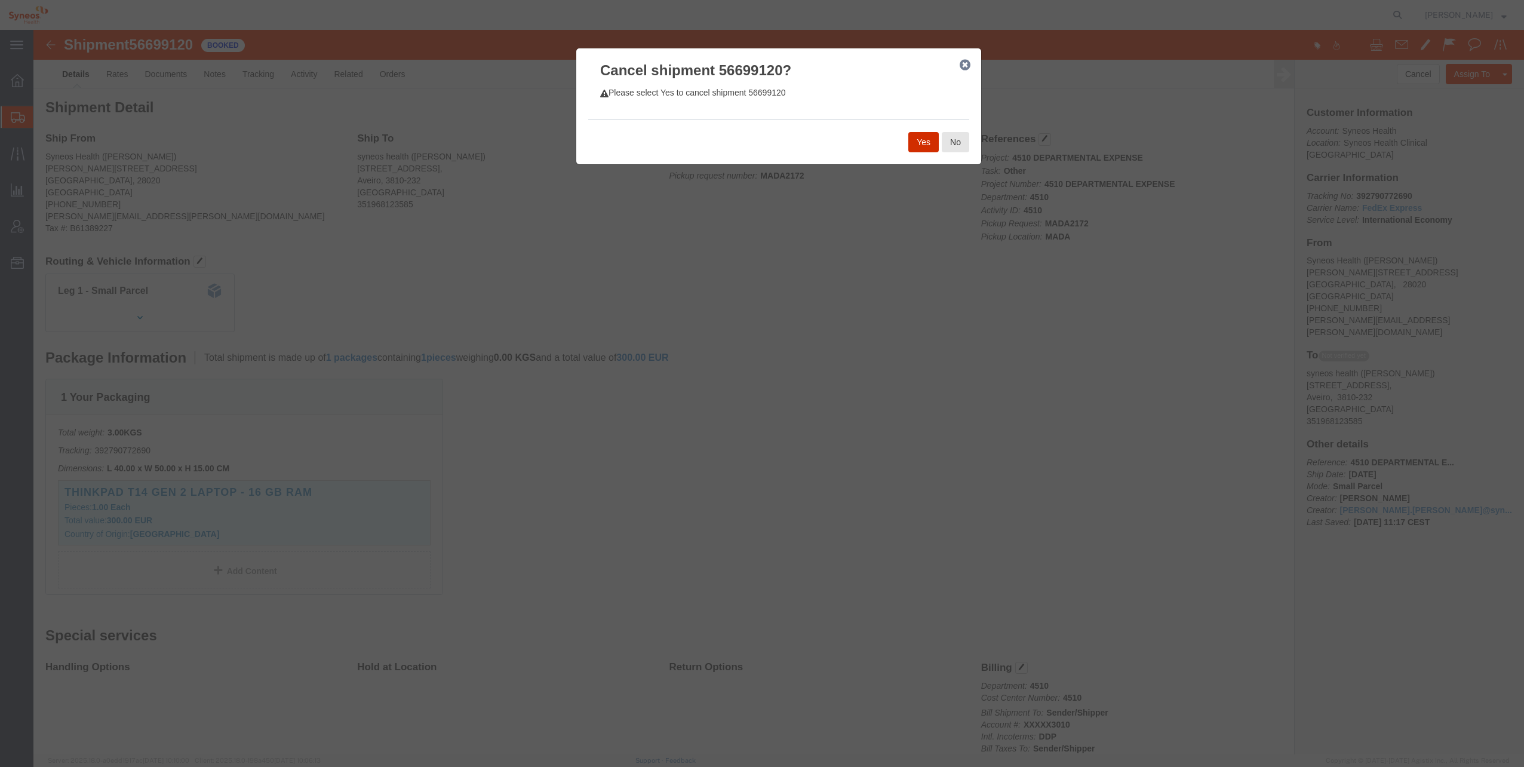
click button "Yes"
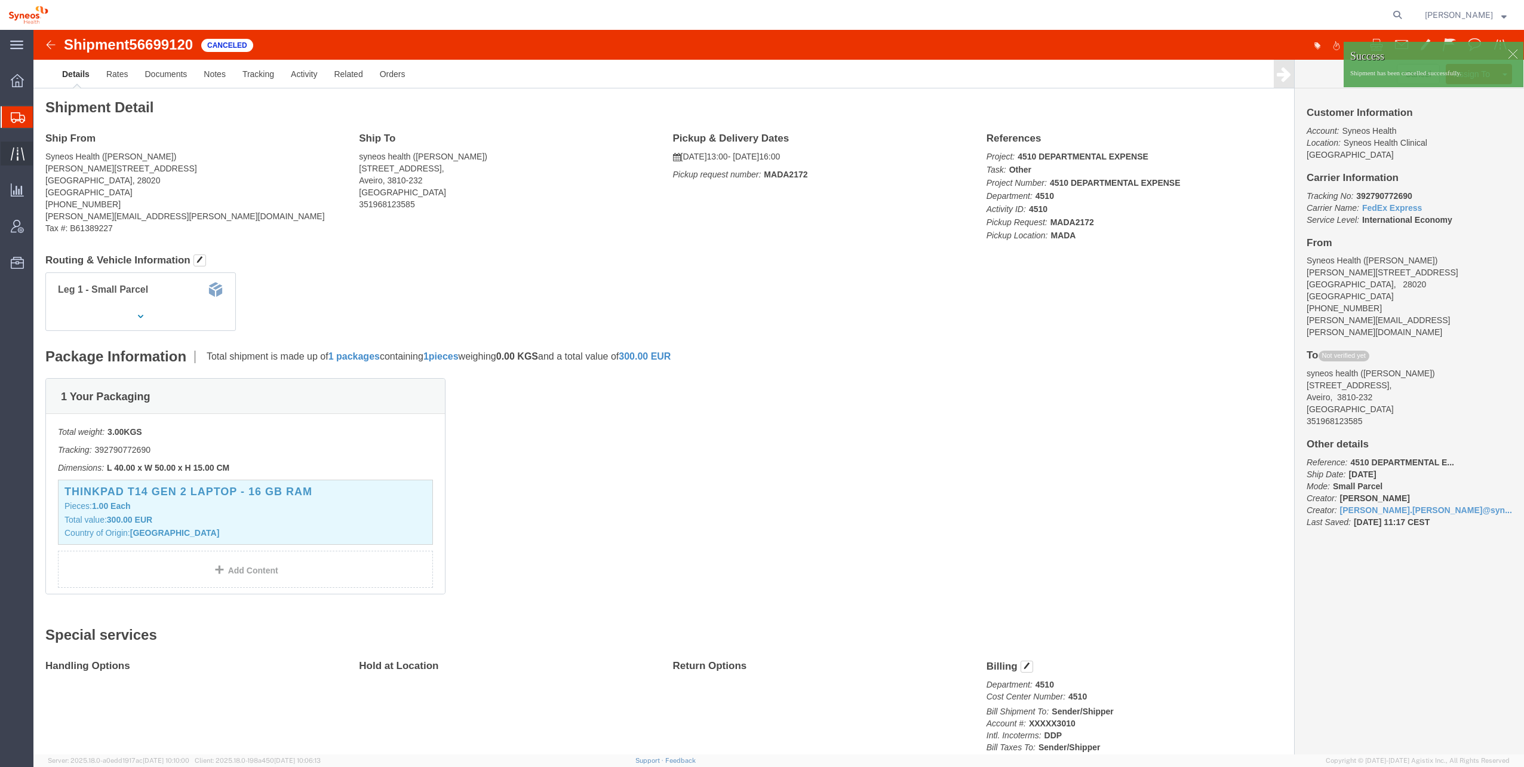
click at [41, 154] on span "Traffic" at bounding box center [37, 154] width 8 height 24
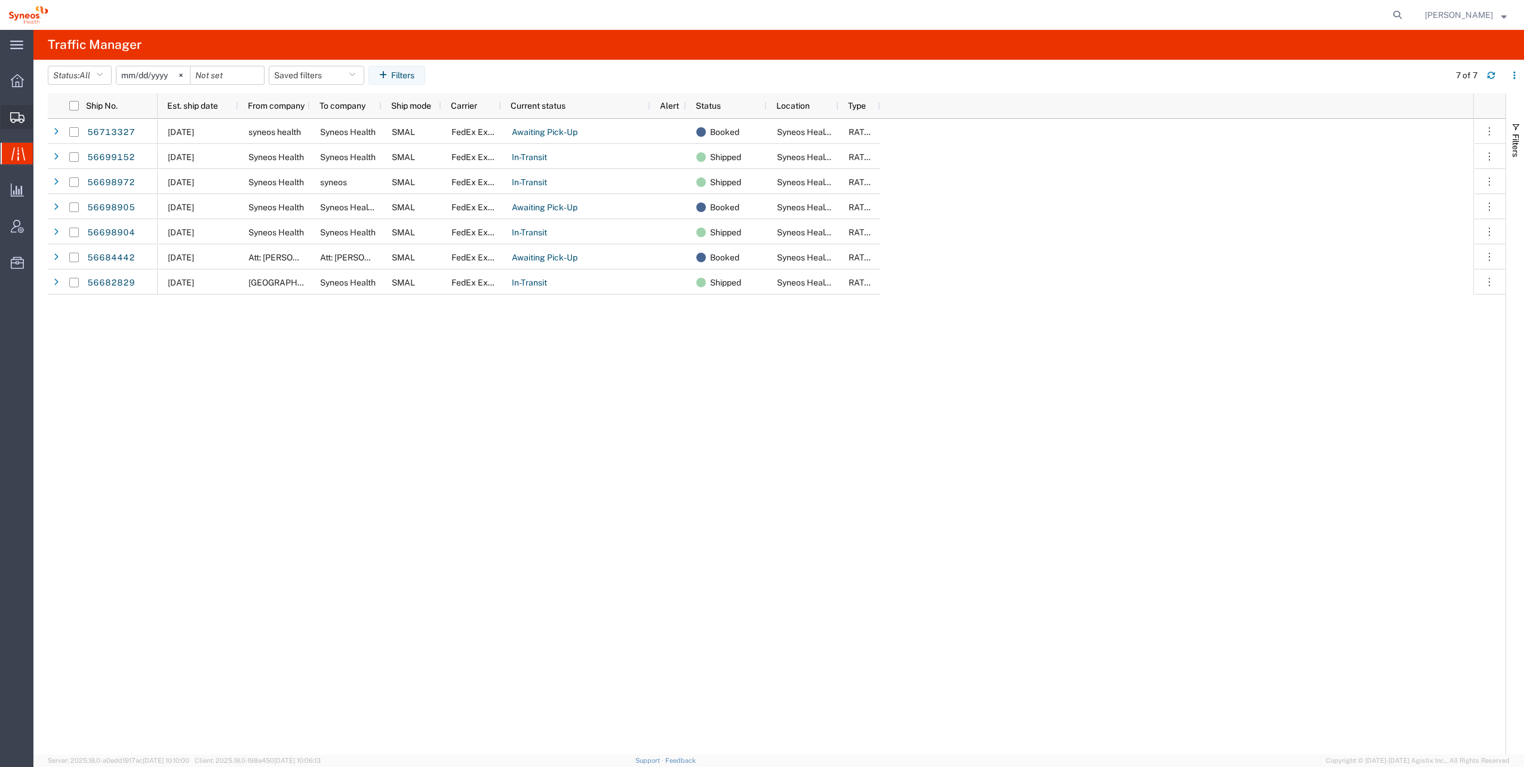
click at [0, 0] on span "Shipment Manager" at bounding box center [0, 0] width 0 height 0
